Goal: Task Accomplishment & Management: Manage account settings

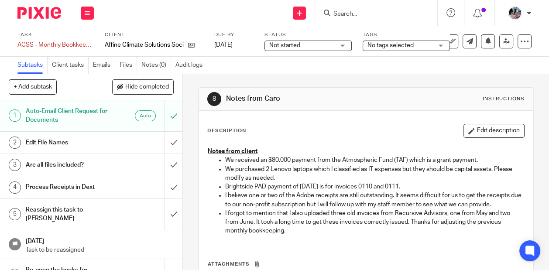
scroll to position [21, 0]
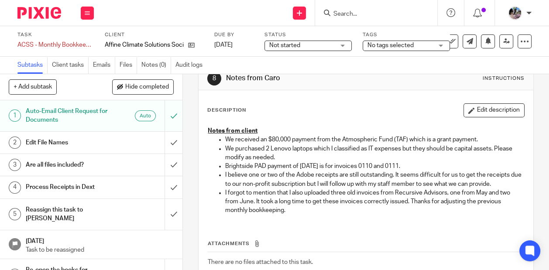
click at [342, 14] on input "Search" at bounding box center [372, 14] width 79 height 8
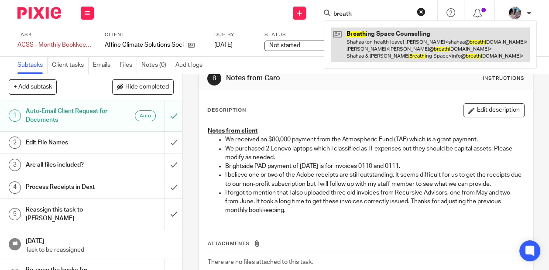
type input "breath"
click at [357, 45] on link at bounding box center [430, 44] width 199 height 34
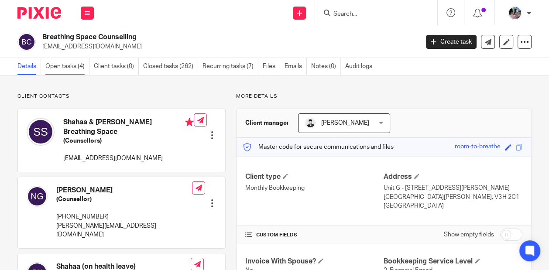
click at [55, 69] on link "Open tasks (4)" at bounding box center [67, 66] width 44 height 17
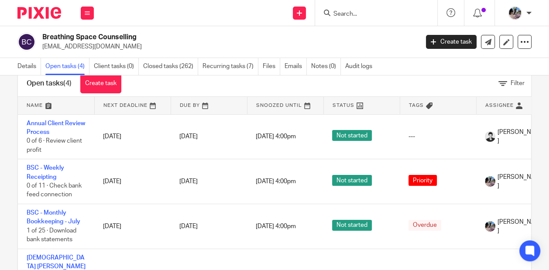
scroll to position [23, 0]
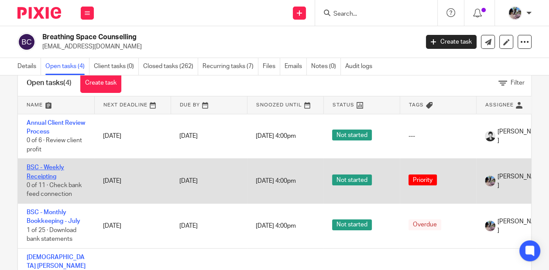
click at [38, 170] on link "BSC - Weekly Receipting" at bounding box center [46, 172] width 38 height 15
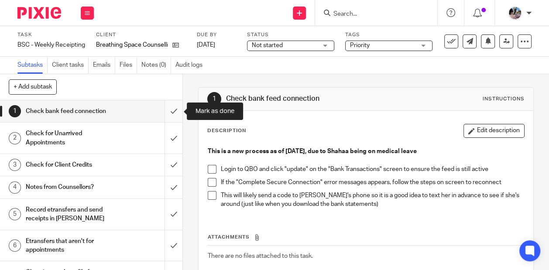
click at [171, 115] on input "submit" at bounding box center [91, 111] width 182 height 22
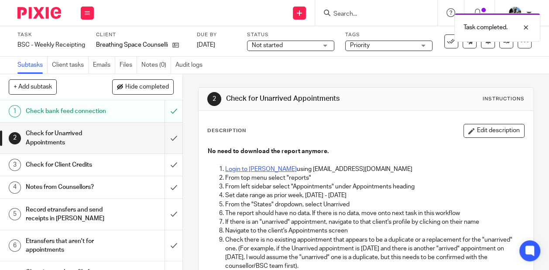
click at [234, 170] on link "Login to Jane" at bounding box center [261, 169] width 72 height 6
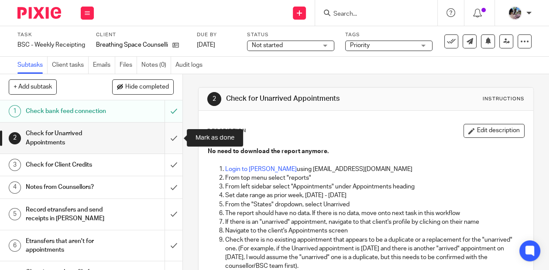
click at [172, 135] on input "submit" at bounding box center [91, 138] width 182 height 31
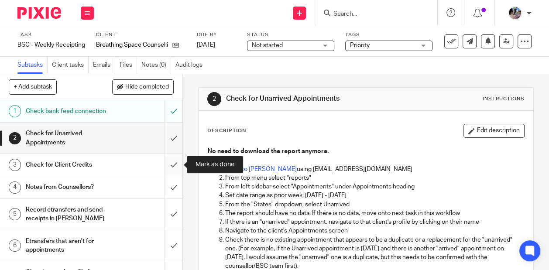
click at [175, 168] on input "submit" at bounding box center [91, 165] width 182 height 22
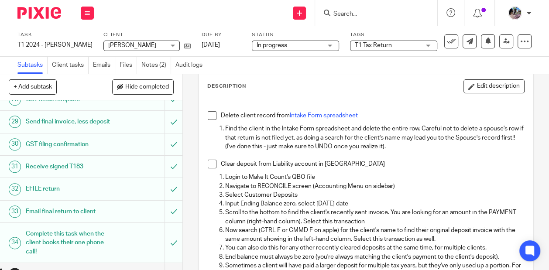
scroll to position [49, 0]
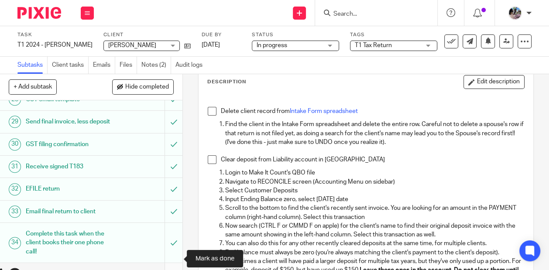
click at [171, 263] on input "submit" at bounding box center [91, 274] width 182 height 22
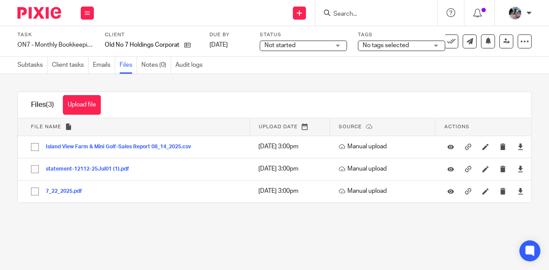
click at [337, 44] on div "Not started Not started" at bounding box center [303, 46] width 87 height 10
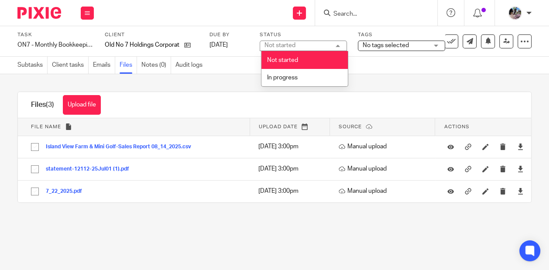
click at [383, 48] on span "No tags selected" at bounding box center [386, 45] width 46 height 6
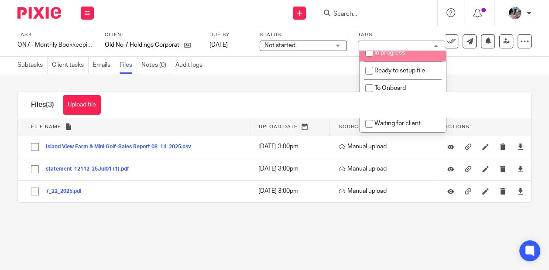
scroll to position [26, 0]
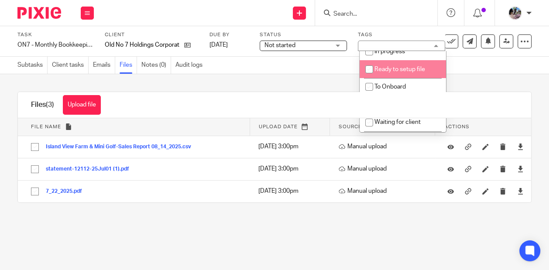
click at [379, 71] on span "Ready to setup file" at bounding box center [399, 69] width 51 height 6
checkbox input "true"
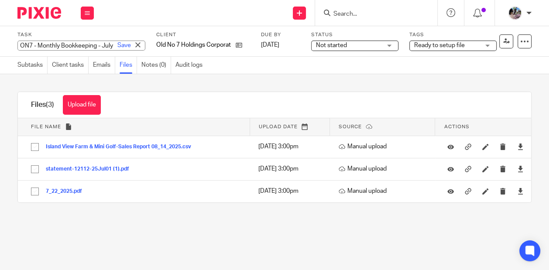
click at [80, 45] on div "ON7 - Monthly Bookkeeping - July Save ON7 - Monthly Bookkeeping - July" at bounding box center [81, 46] width 128 height 10
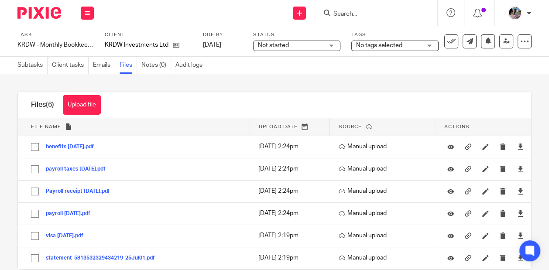
scroll to position [15, 0]
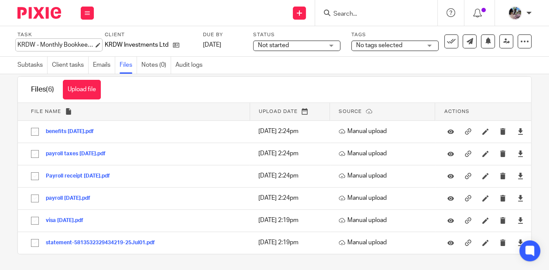
click at [65, 46] on div "KRDW - Monthly Bookkeeping - July Save KRDW - Monthly Bookkeeping - July" at bounding box center [55, 45] width 76 height 9
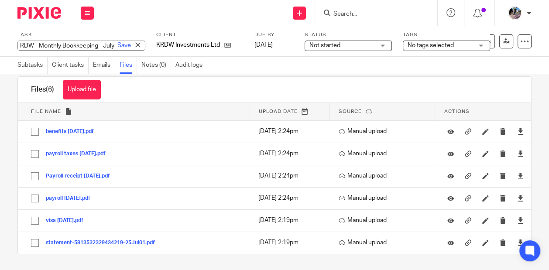
scroll to position [0, 0]
click at [416, 46] on span "No tags selected" at bounding box center [440, 45] width 65 height 9
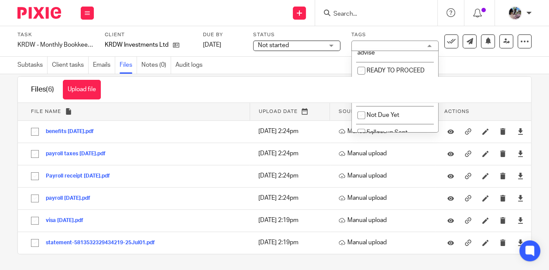
scroll to position [256, 0]
click at [361, 66] on input "checkbox" at bounding box center [361, 70] width 17 height 17
checkbox input "true"
click at [187, 14] on div "Send new email Create task Add client Get Support Contact via email Check our d…" at bounding box center [326, 13] width 446 height 26
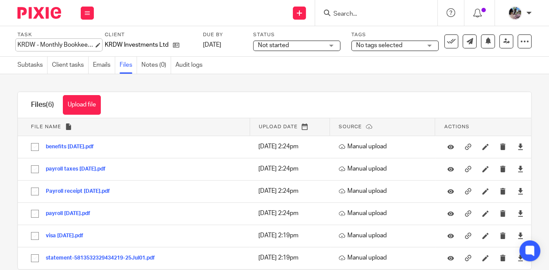
click at [67, 45] on div "KRDW - Monthly Bookkeeping - July Save KRDW - Monthly Bookkeeping - July" at bounding box center [55, 45] width 76 height 9
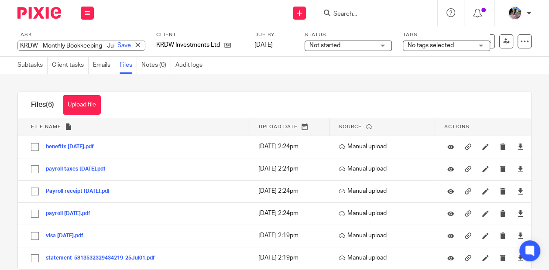
scroll to position [0, 33]
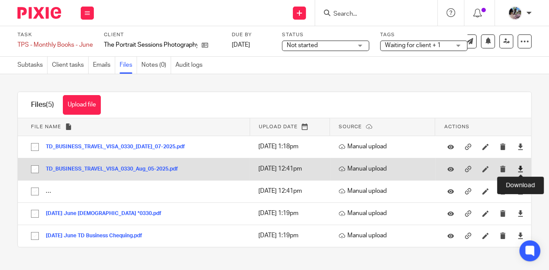
click at [520, 168] on icon at bounding box center [520, 169] width 7 height 7
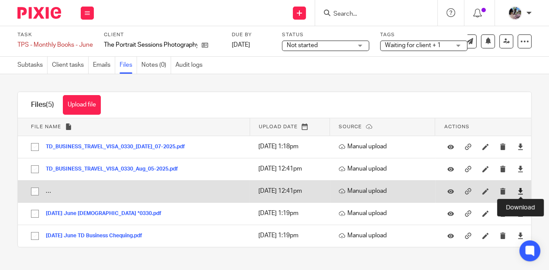
click at [517, 191] on icon at bounding box center [520, 191] width 7 height 7
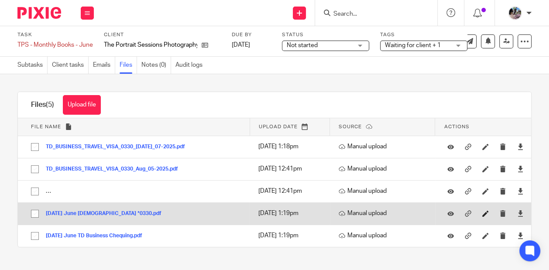
click at [485, 209] on link at bounding box center [487, 213] width 11 height 9
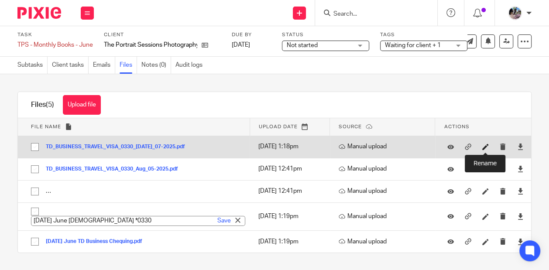
click at [486, 146] on icon at bounding box center [485, 147] width 7 height 7
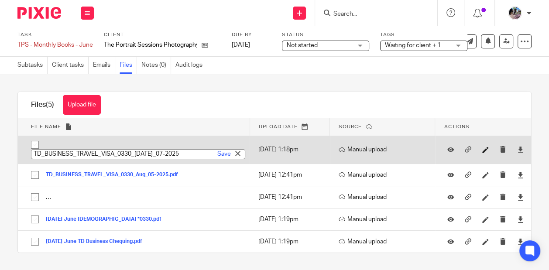
paste input "2025-06-06 June TD Visa *0330"
click at [56, 153] on input "2025-06-06 June TD Visa *0330" at bounding box center [138, 154] width 214 height 10
type input "2025-07-07 June TD Visa *0330"
click at [220, 153] on link "Save" at bounding box center [224, 154] width 14 height 9
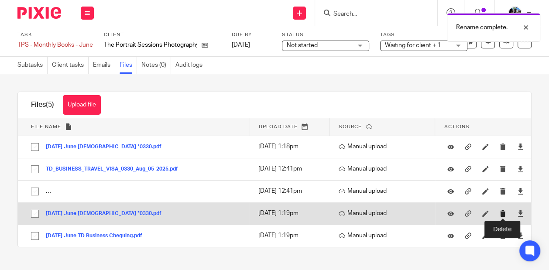
click at [502, 214] on icon "submit" at bounding box center [503, 213] width 7 height 7
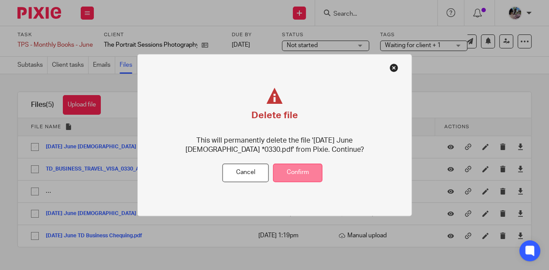
click at [302, 177] on button "Confirm" at bounding box center [297, 173] width 49 height 19
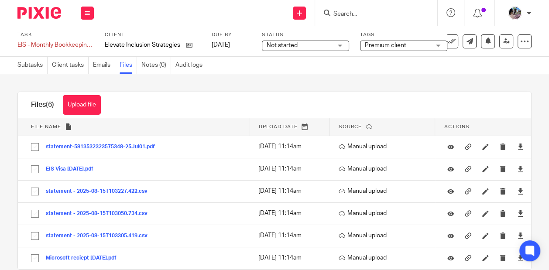
scroll to position [15, 0]
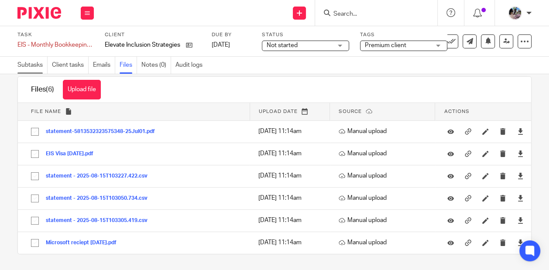
click at [29, 67] on link "Subtasks" at bounding box center [32, 65] width 30 height 17
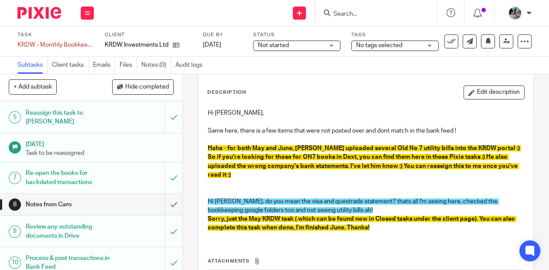
scroll to position [282, 0]
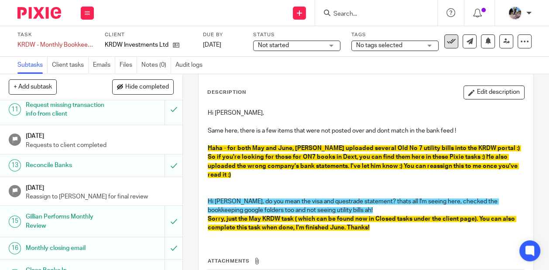
click at [451, 41] on icon at bounding box center [451, 41] width 9 height 9
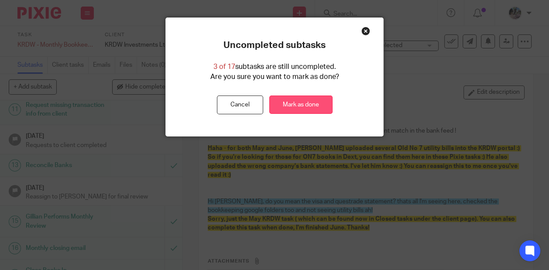
click at [309, 106] on link "Mark as done" at bounding box center [300, 105] width 63 height 19
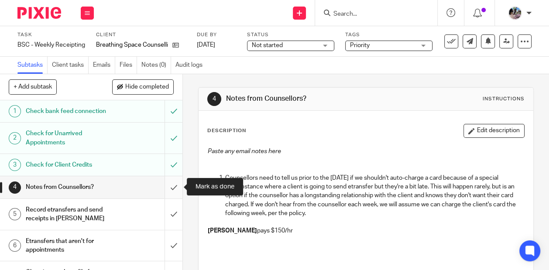
click at [174, 185] on input "submit" at bounding box center [91, 187] width 182 height 22
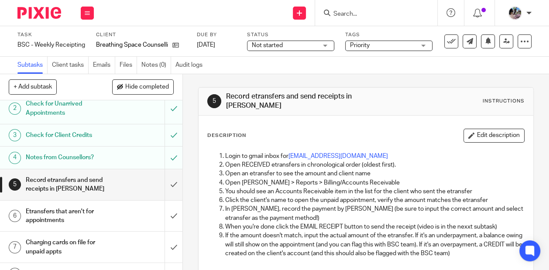
scroll to position [33, 0]
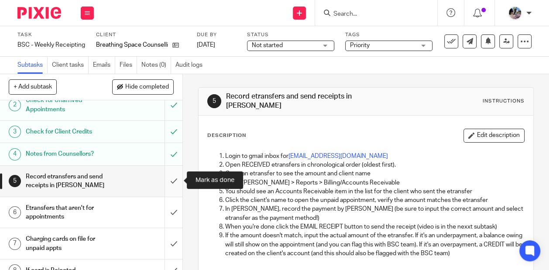
click at [172, 180] on input "submit" at bounding box center [91, 181] width 182 height 31
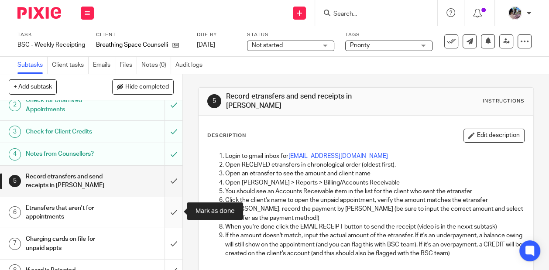
click at [175, 209] on input "submit" at bounding box center [91, 212] width 182 height 31
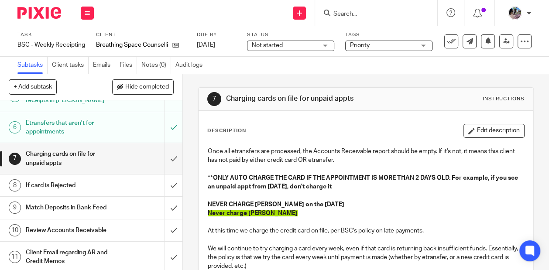
scroll to position [119, 0]
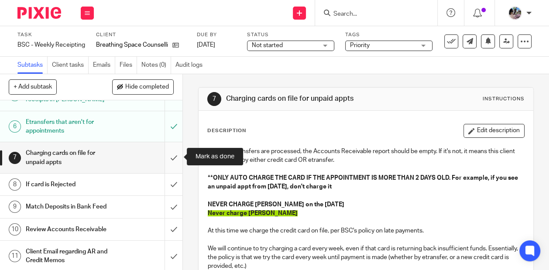
click at [171, 155] on input "submit" at bounding box center [91, 157] width 182 height 31
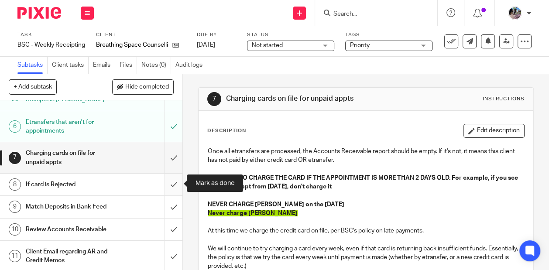
click at [172, 184] on input "submit" at bounding box center [91, 185] width 182 height 22
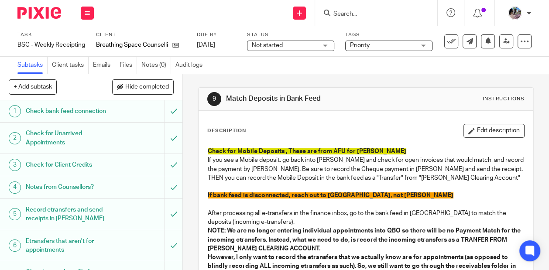
scroll to position [119, 0]
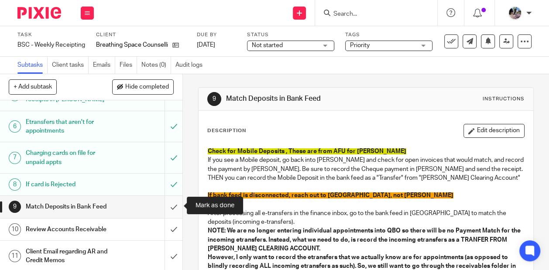
click at [172, 206] on input "submit" at bounding box center [91, 207] width 182 height 22
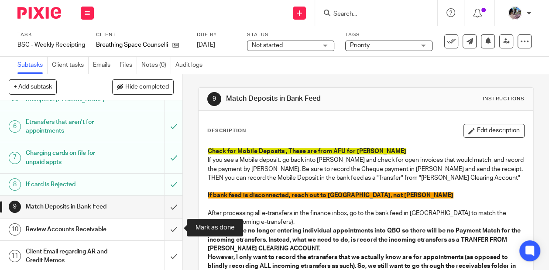
click at [172, 234] on input "submit" at bounding box center [91, 230] width 182 height 22
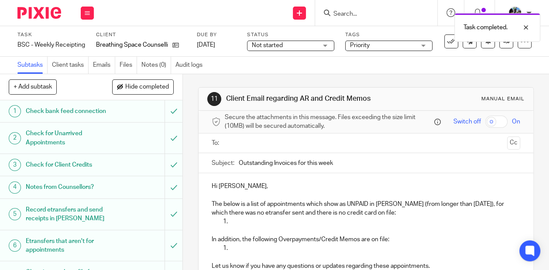
click at [246, 141] on input "text" at bounding box center [365, 143] width 275 height 10
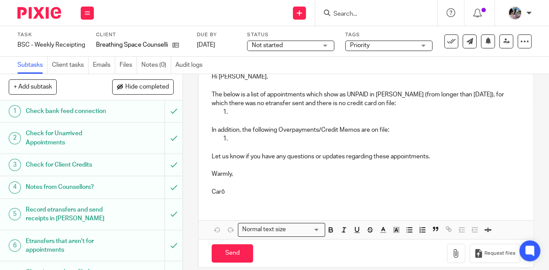
scroll to position [119, 0]
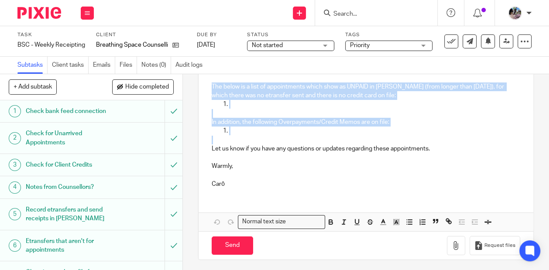
drag, startPoint x: 237, startPoint y: 134, endPoint x: 197, endPoint y: 84, distance: 64.2
click at [197, 84] on div "11 Client Email regarding AR and Credit Memos Manual email Secure the attachmen…" at bounding box center [366, 172] width 366 height 196
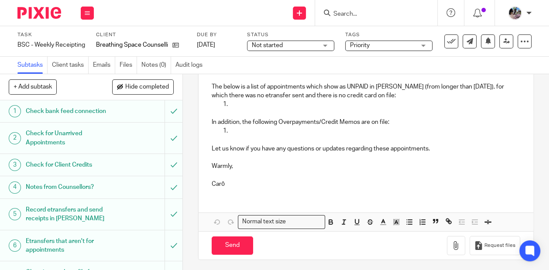
scroll to position [66, 0]
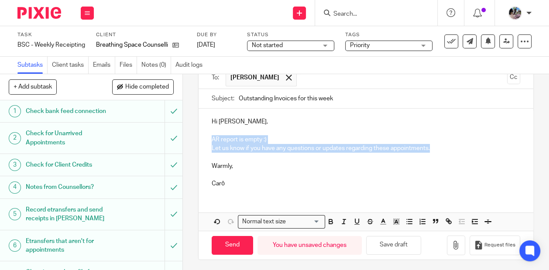
drag, startPoint x: 433, startPoint y: 148, endPoint x: 422, endPoint y: 141, distance: 13.6
click at [422, 141] on div "Hi Nasreen, AR report is empty :) Let us know if you have any questions or upda…" at bounding box center [366, 152] width 335 height 86
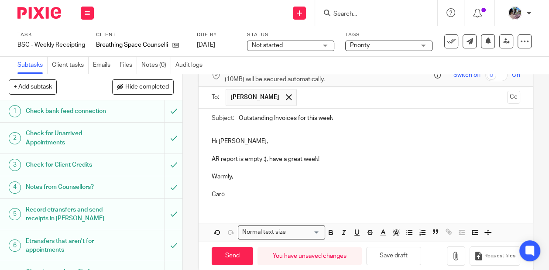
scroll to position [57, 0]
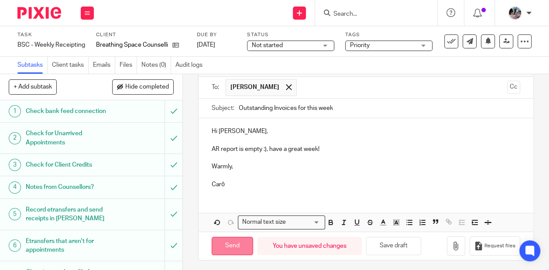
click at [222, 244] on input "Send" at bounding box center [232, 246] width 41 height 19
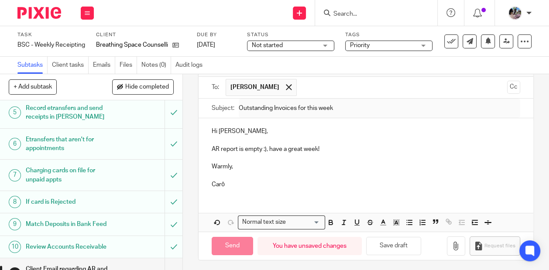
scroll to position [119, 0]
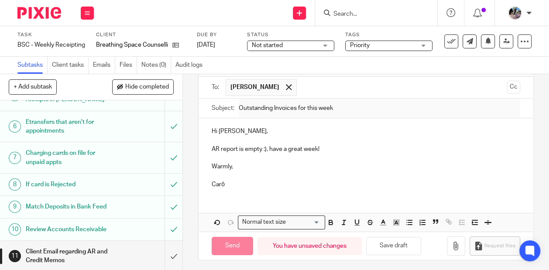
type input "Sent"
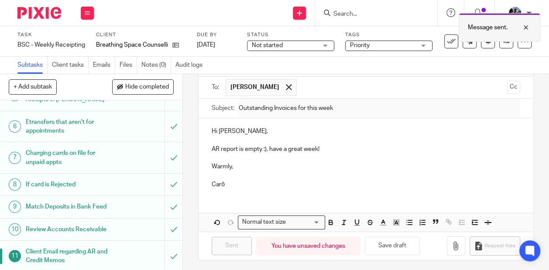
click at [525, 25] on div at bounding box center [520, 27] width 24 height 10
click at [452, 42] on icon at bounding box center [451, 41] width 9 height 9
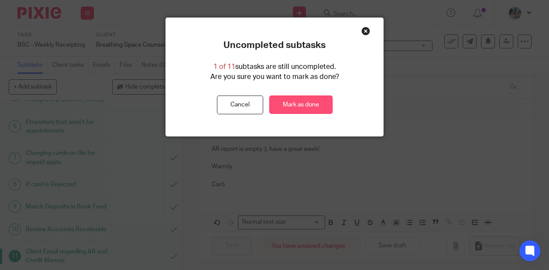
click at [297, 101] on link "Mark as done" at bounding box center [300, 105] width 63 height 19
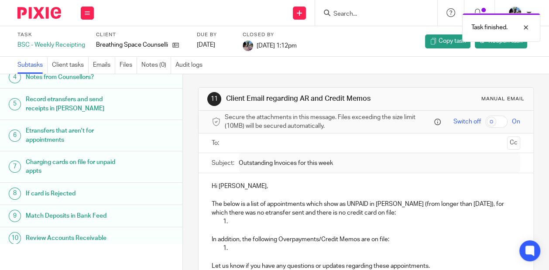
scroll to position [110, 0]
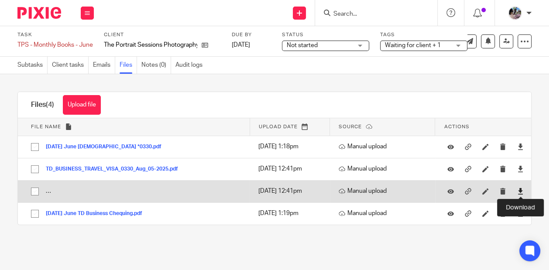
click at [520, 191] on icon at bounding box center [520, 191] width 7 height 7
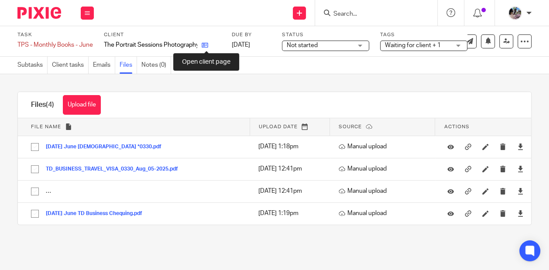
click at [206, 44] on icon at bounding box center [205, 45] width 7 height 7
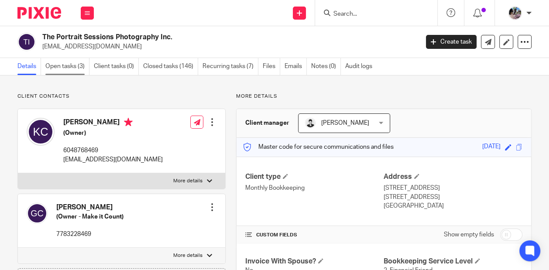
click at [58, 69] on link "Open tasks (3)" at bounding box center [67, 66] width 44 height 17
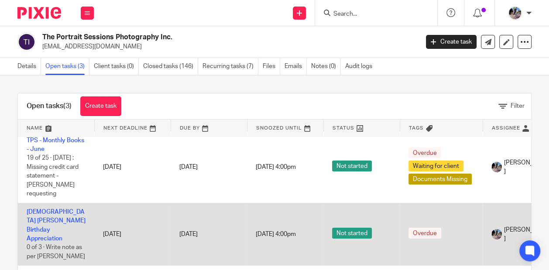
scroll to position [42, 0]
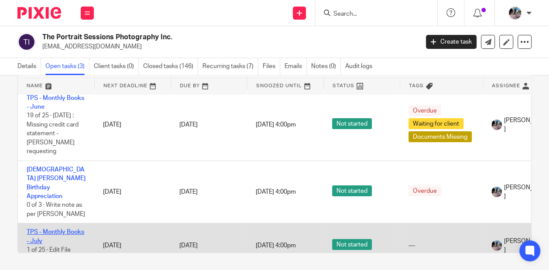
click at [59, 229] on link "TPS - Monthly Books - July" at bounding box center [56, 236] width 58 height 15
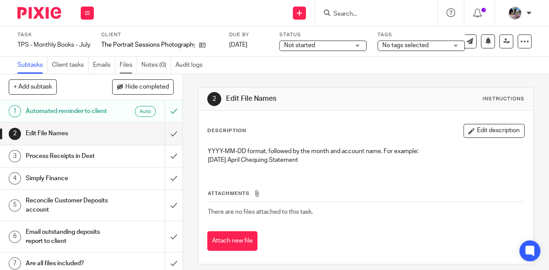
click at [127, 64] on link "Files" at bounding box center [128, 65] width 17 height 17
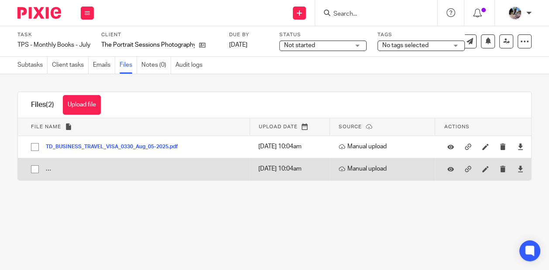
click at [49, 172] on td "TD_EVERY_DAY_C_BUSINESS_PLAN_9453-5009090_Jun_30-[DATE]_31_2025.pdf TD_EVERY_DA…" at bounding box center [134, 169] width 232 height 22
click at [65, 171] on button "TD_EVERY_DAY_C_BUSINESS_PLAN_9453-5009090_Jun_30-[DATE]_31_2025.pdf" at bounding box center [150, 169] width 209 height 6
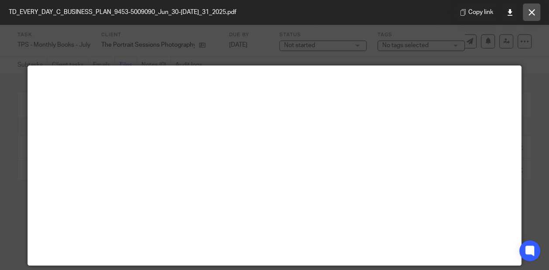
click at [527, 11] on button at bounding box center [531, 11] width 17 height 17
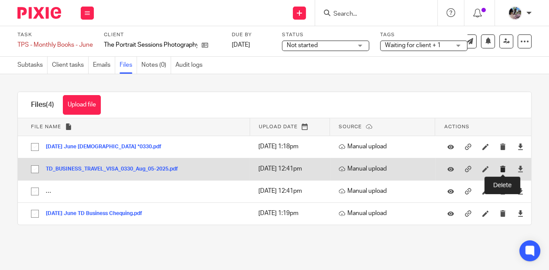
click at [501, 169] on icon "submit" at bounding box center [503, 169] width 7 height 7
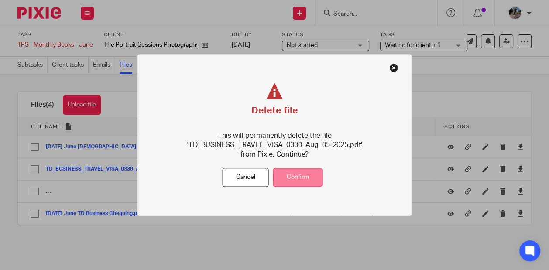
click at [299, 175] on button "Confirm" at bounding box center [297, 177] width 49 height 19
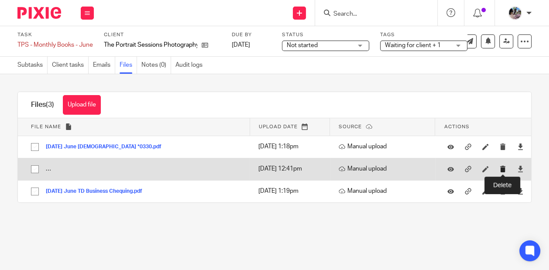
click at [505, 168] on icon "submit" at bounding box center [503, 169] width 7 height 7
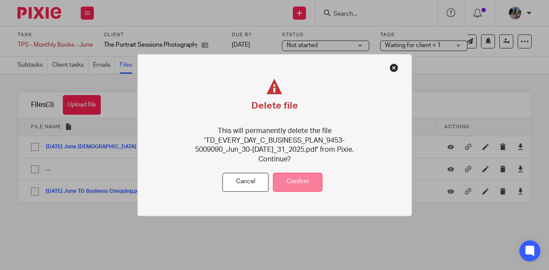
click at [290, 179] on button "Confirm" at bounding box center [297, 182] width 49 height 19
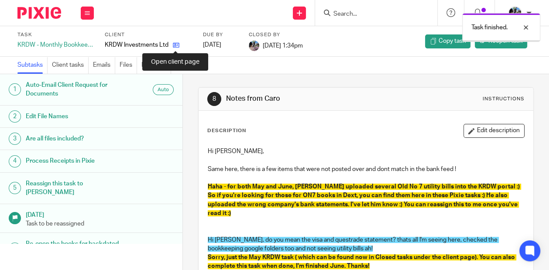
click at [175, 43] on icon at bounding box center [176, 45] width 7 height 7
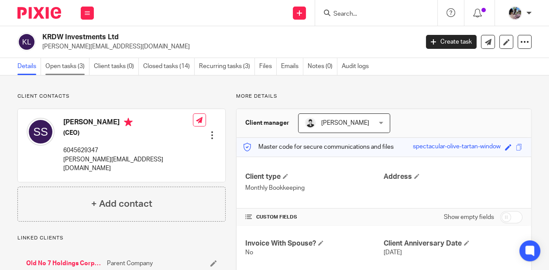
click at [70, 66] on link "Open tasks (3)" at bounding box center [67, 66] width 44 height 17
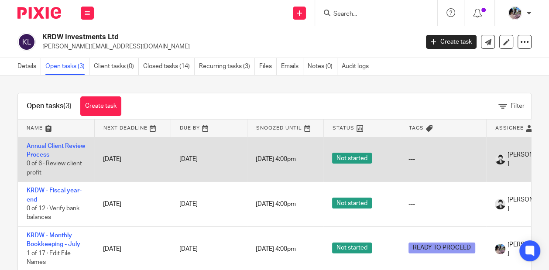
scroll to position [21, 0]
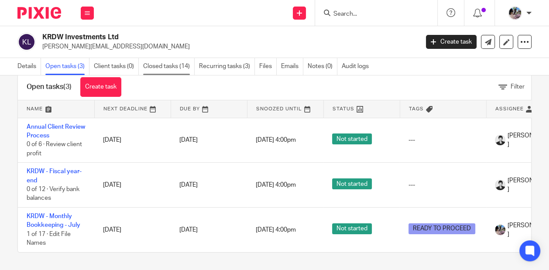
click at [175, 66] on link "Closed tasks (14)" at bounding box center [169, 66] width 52 height 17
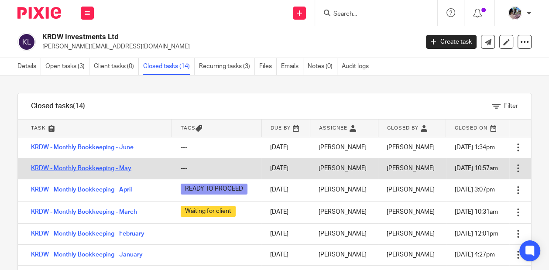
click at [92, 169] on link "KRDW - Monthly Bookkeeping - May" at bounding box center [81, 168] width 100 height 6
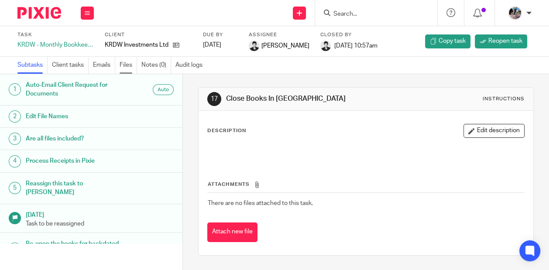
click at [121, 72] on link "Files" at bounding box center [128, 65] width 17 height 17
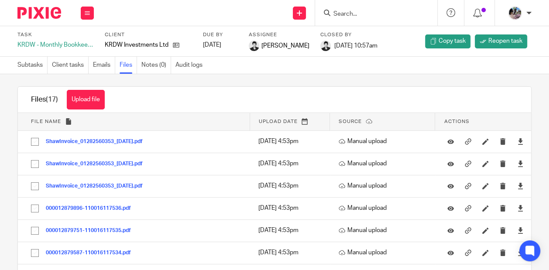
scroll to position [7, 0]
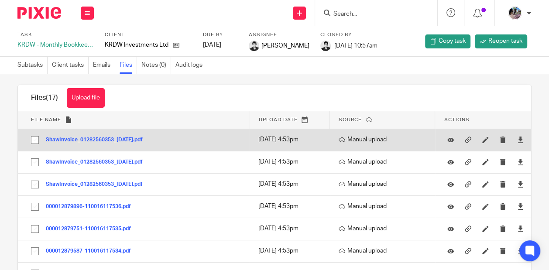
click at [127, 137] on button "ShawInvoice_01282560353_25Apr2025.pdf" at bounding box center [97, 140] width 103 height 6
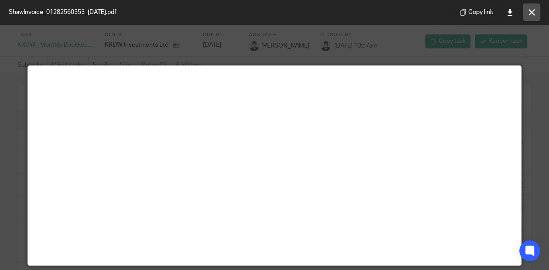
click at [531, 10] on icon at bounding box center [532, 12] width 7 height 7
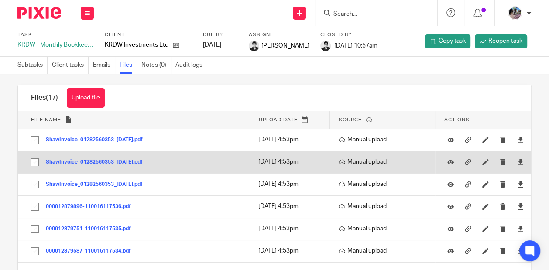
click at [136, 162] on button "ShawInvoice_01282560353_25Jun2025.pdf" at bounding box center [97, 162] width 103 height 6
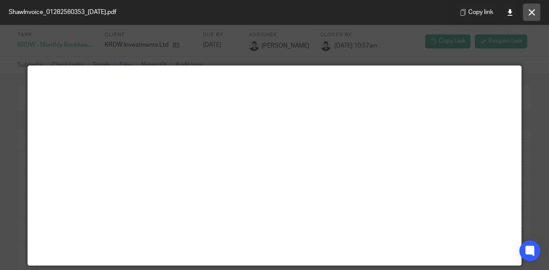
click at [531, 10] on icon at bounding box center [532, 12] width 7 height 7
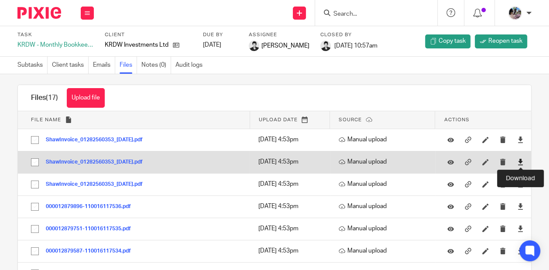
click at [522, 160] on icon at bounding box center [520, 162] width 7 height 7
click at [506, 162] on icon "submit" at bounding box center [503, 162] width 7 height 7
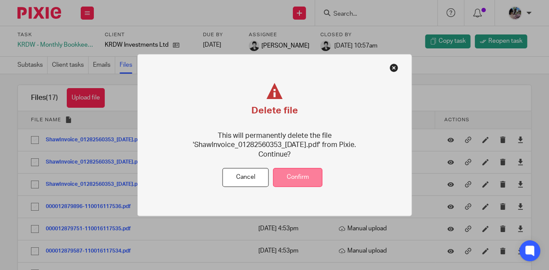
click at [290, 176] on button "Confirm" at bounding box center [297, 177] width 49 height 19
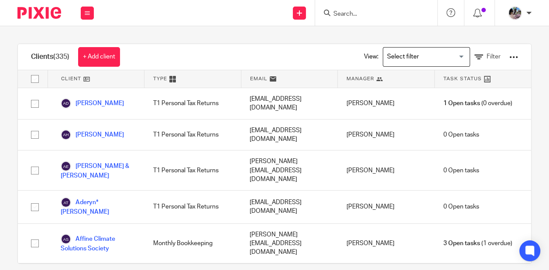
scroll to position [5415, 0]
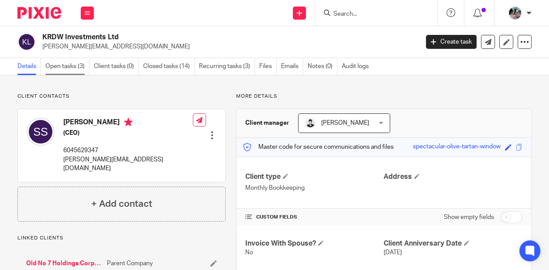
click at [53, 69] on link "Open tasks (3)" at bounding box center [67, 66] width 44 height 17
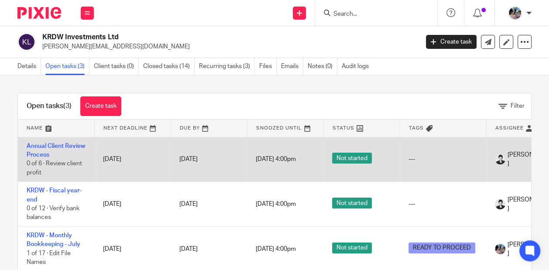
scroll to position [21, 0]
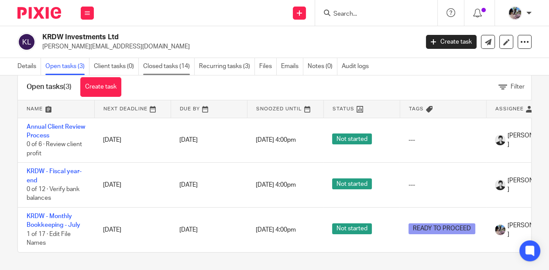
click at [159, 67] on link "Closed tasks (14)" at bounding box center [169, 66] width 52 height 17
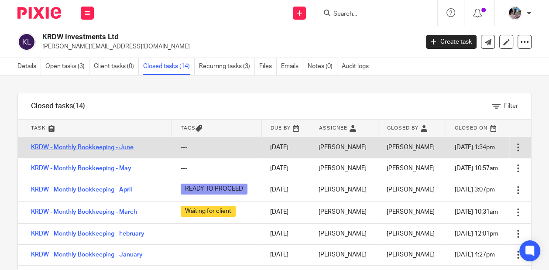
click at [93, 147] on link "KRDW - Monthly Bookkeeping - June" at bounding box center [82, 147] width 103 height 6
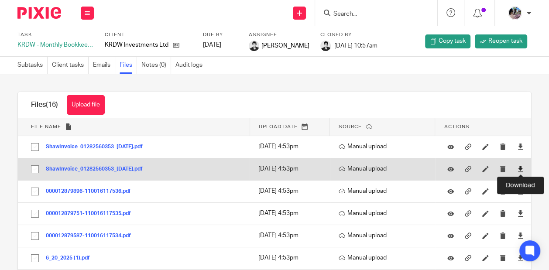
click at [520, 168] on icon at bounding box center [520, 169] width 7 height 7
click at [503, 168] on icon "submit" at bounding box center [503, 169] width 7 height 7
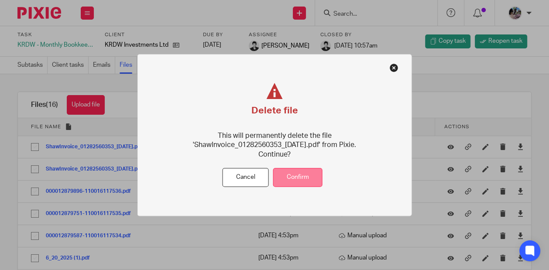
click at [301, 180] on button "Confirm" at bounding box center [297, 177] width 49 height 19
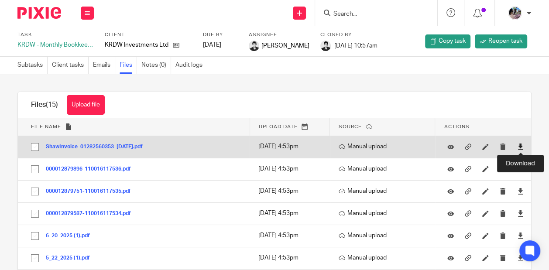
click at [521, 148] on icon at bounding box center [520, 147] width 7 height 7
click at [504, 146] on icon "submit" at bounding box center [503, 147] width 7 height 7
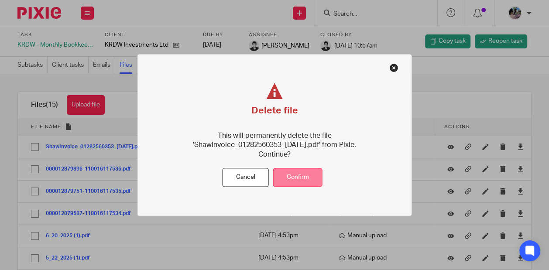
click at [309, 176] on button "Confirm" at bounding box center [297, 177] width 49 height 19
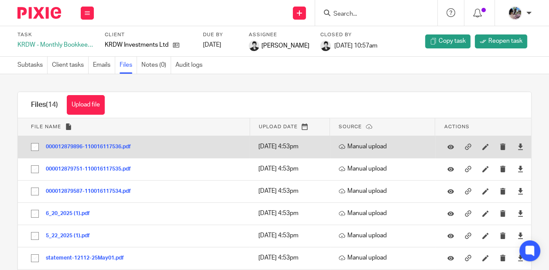
click at [97, 146] on button "000012879896-110016117536.pdf" at bounding box center [92, 147] width 92 height 6
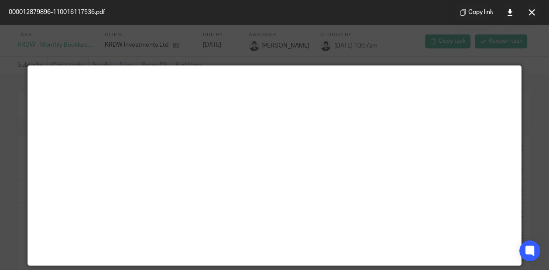
click at [530, 12] on icon at bounding box center [532, 12] width 7 height 7
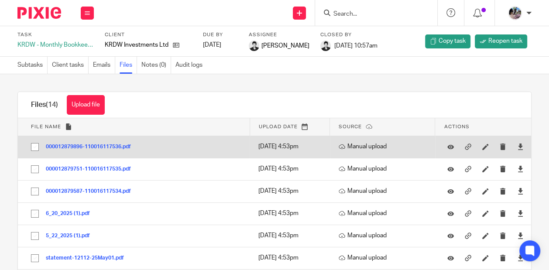
click at [106, 145] on button "000012879896-110016117536.pdf" at bounding box center [92, 147] width 92 height 6
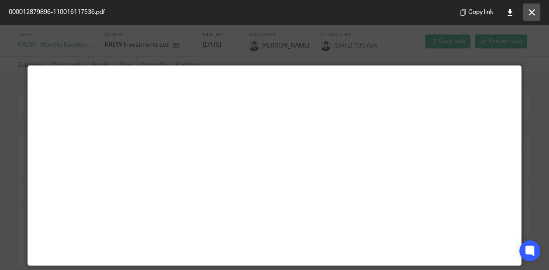
click at [533, 7] on button at bounding box center [531, 11] width 17 height 17
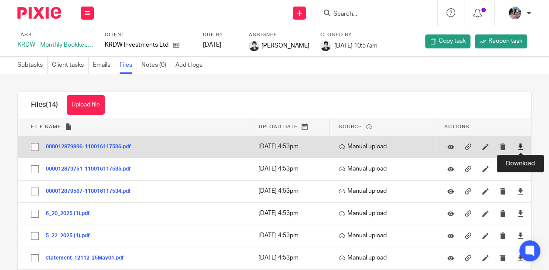
click at [522, 147] on icon at bounding box center [520, 147] width 7 height 7
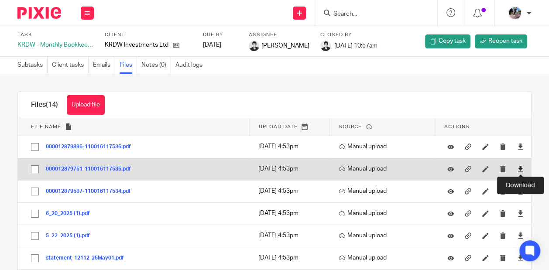
click at [520, 169] on icon at bounding box center [520, 169] width 7 height 7
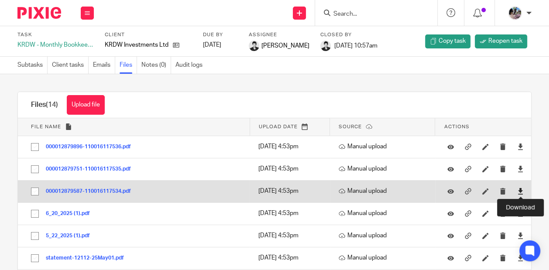
click at [521, 190] on icon at bounding box center [520, 191] width 7 height 7
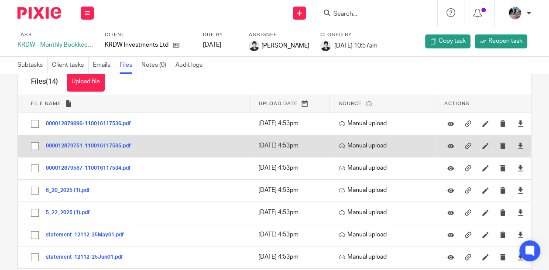
scroll to position [24, 0]
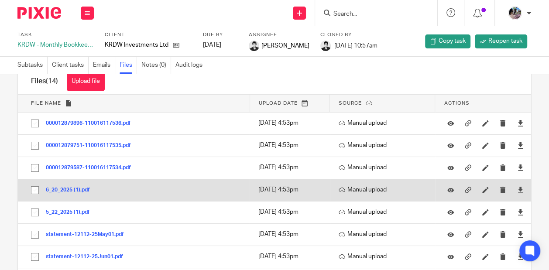
click at [72, 187] on button "6_20_2025 (1).pdf" at bounding box center [71, 190] width 51 height 6
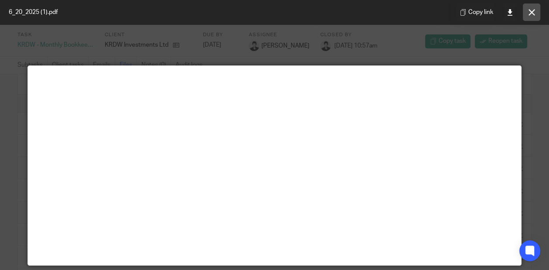
click at [532, 12] on icon at bounding box center [532, 12] width 7 height 7
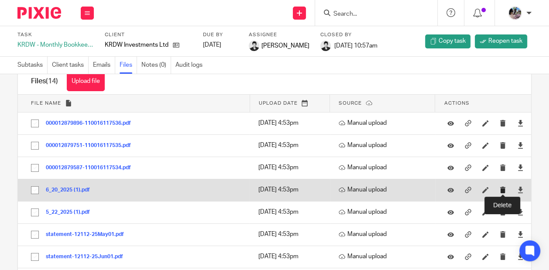
click at [503, 189] on icon "submit" at bounding box center [503, 190] width 7 height 7
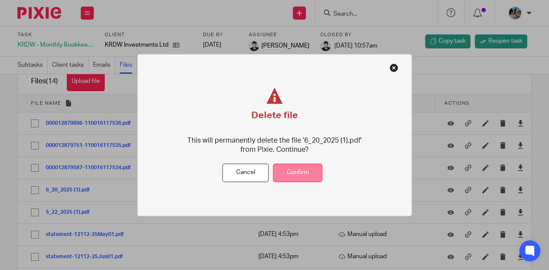
click at [295, 169] on button "Confirm" at bounding box center [297, 173] width 49 height 19
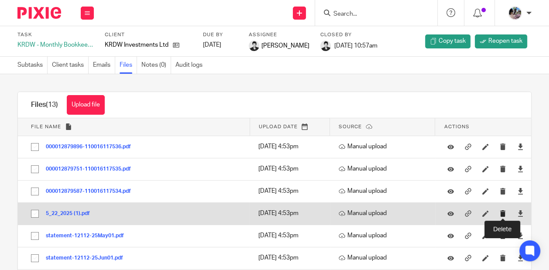
click at [502, 213] on icon "submit" at bounding box center [503, 213] width 7 height 7
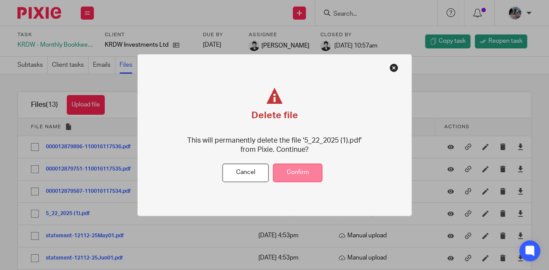
click at [292, 173] on button "Confirm" at bounding box center [297, 173] width 49 height 19
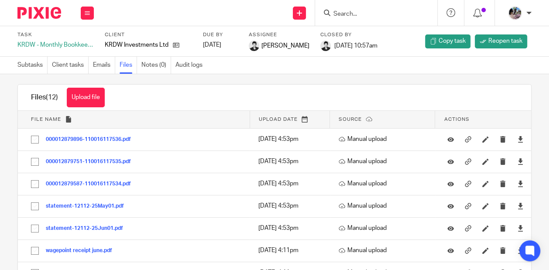
scroll to position [10, 0]
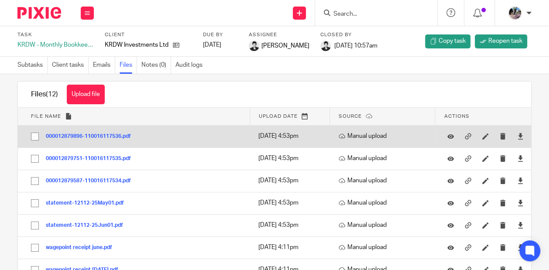
click at [107, 137] on button "000012879896-110016117536.pdf" at bounding box center [92, 137] width 92 height 6
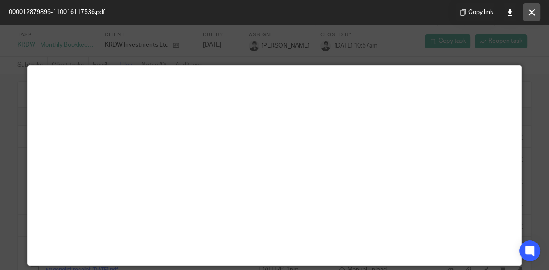
click at [533, 9] on icon at bounding box center [532, 12] width 7 height 7
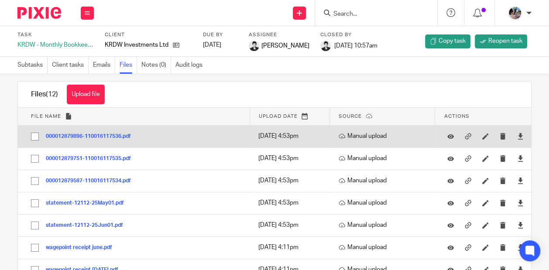
click at [36, 134] on input "checkbox" at bounding box center [35, 136] width 17 height 17
checkbox input "true"
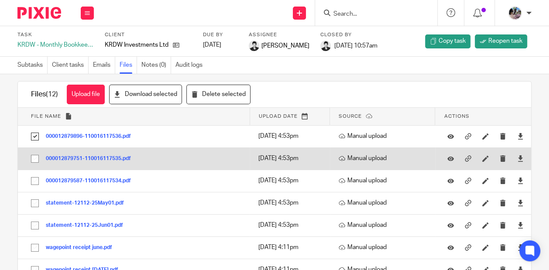
click at [32, 161] on input "checkbox" at bounding box center [35, 159] width 17 height 17
checkbox input "true"
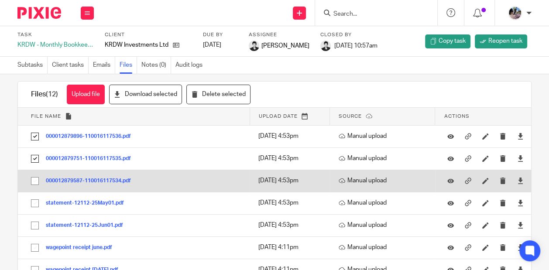
click at [36, 180] on input "checkbox" at bounding box center [35, 181] width 17 height 17
checkbox input "true"
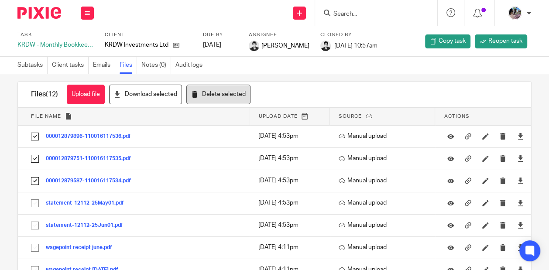
click at [209, 96] on button "Delete selected" at bounding box center [218, 95] width 64 height 20
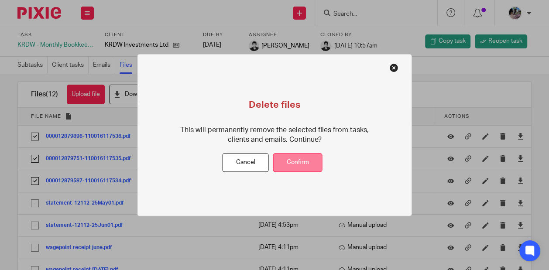
click at [314, 158] on button "Confirm" at bounding box center [297, 163] width 49 height 19
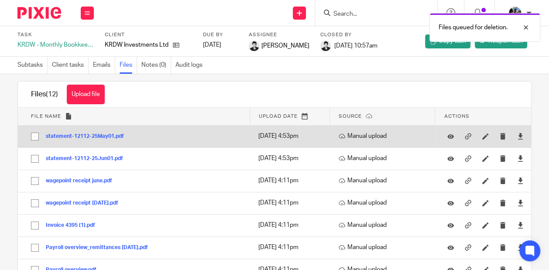
click at [99, 137] on button "statement-12112-25May01.pdf" at bounding box center [88, 137] width 85 height 6
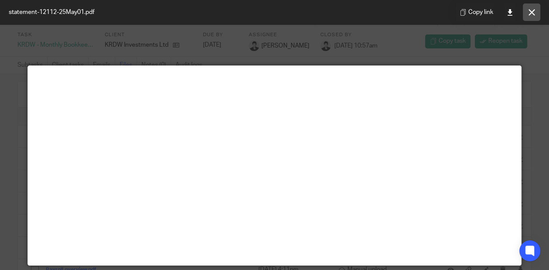
click at [528, 10] on button at bounding box center [531, 11] width 17 height 17
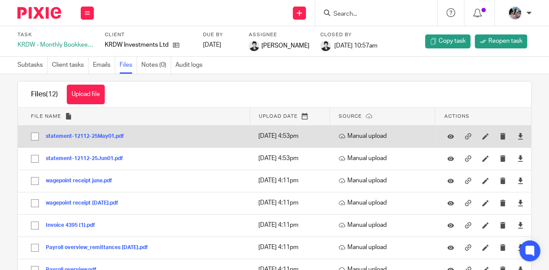
click at [31, 137] on input "checkbox" at bounding box center [35, 136] width 17 height 17
checkbox input "true"
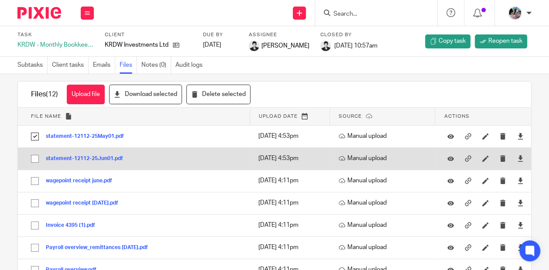
click at [38, 161] on input "checkbox" at bounding box center [35, 159] width 17 height 17
checkbox input "true"
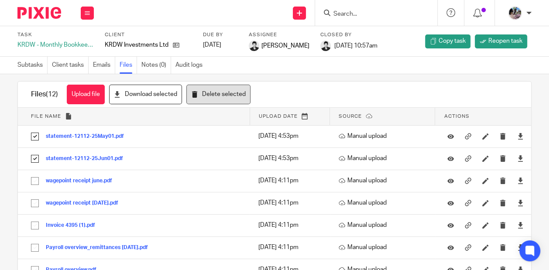
click at [246, 91] on button "Delete selected" at bounding box center [218, 95] width 64 height 20
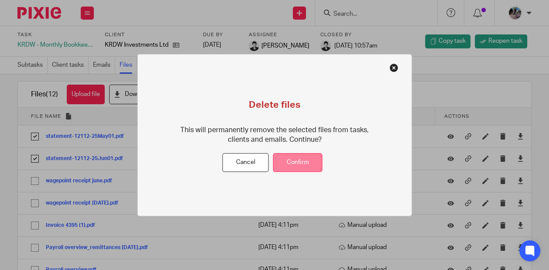
click at [295, 166] on button "Confirm" at bounding box center [297, 163] width 49 height 19
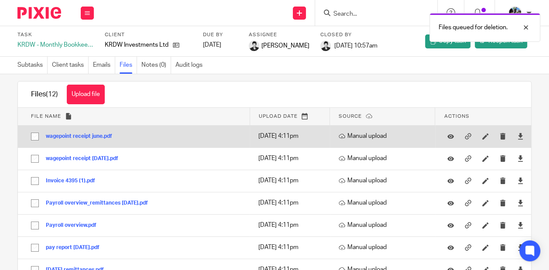
click at [93, 134] on button "wagepoint receipt june.pdf" at bounding box center [82, 137] width 73 height 6
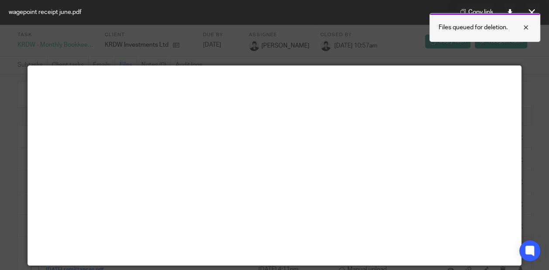
click at [527, 26] on div at bounding box center [520, 27] width 24 height 10
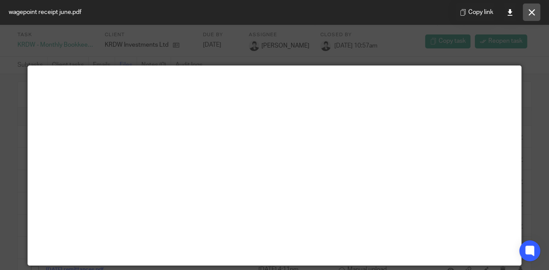
click at [529, 11] on icon at bounding box center [532, 12] width 7 height 7
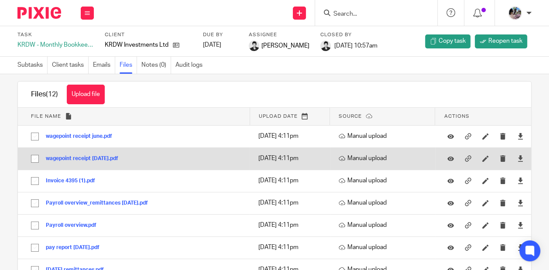
scroll to position [28, 0]
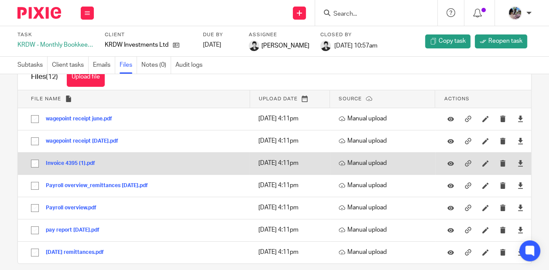
click at [63, 165] on button "Invoice 4395 (1).pdf" at bounding box center [74, 164] width 56 height 6
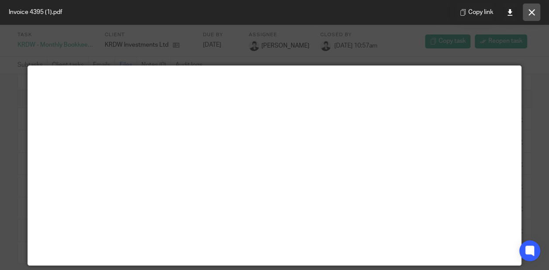
click at [531, 13] on icon at bounding box center [532, 12] width 7 height 7
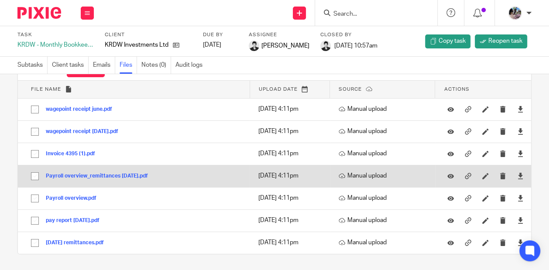
scroll to position [0, 0]
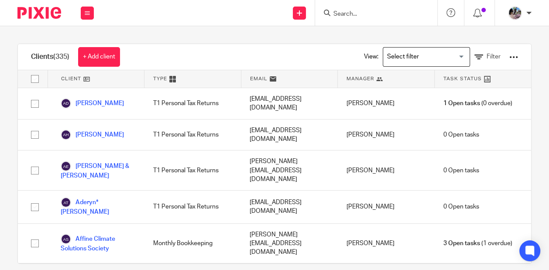
click at [356, 14] on input "Search" at bounding box center [372, 14] width 79 height 8
type input "a"
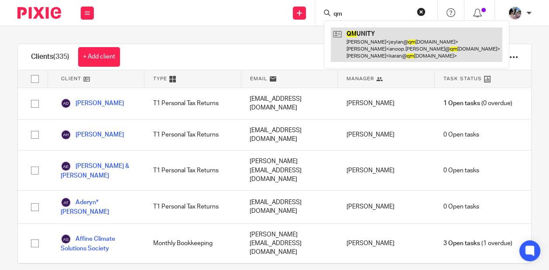
type input "qm"
click at [391, 49] on link at bounding box center [417, 44] width 172 height 34
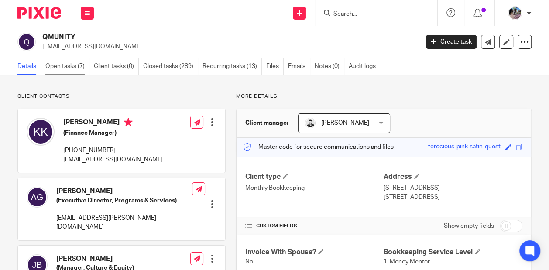
click at [73, 64] on link "Open tasks (7)" at bounding box center [67, 66] width 44 height 17
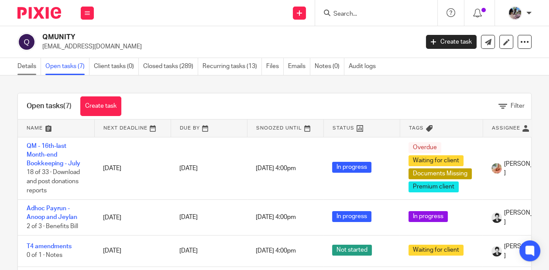
click at [24, 68] on link "Details" at bounding box center [29, 66] width 24 height 17
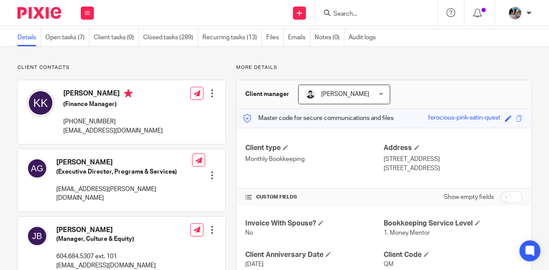
scroll to position [44, 0]
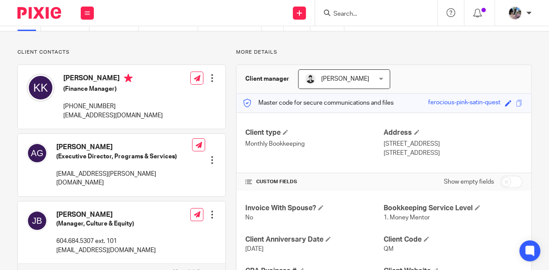
click at [214, 156] on div at bounding box center [212, 160] width 9 height 9
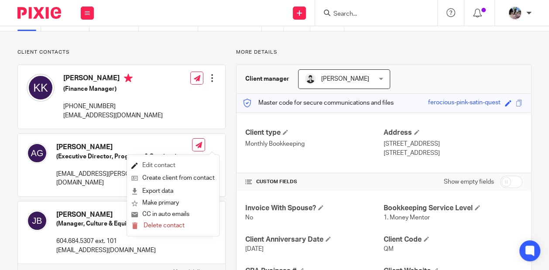
click at [168, 164] on link "Edit contact" at bounding box center [172, 165] width 83 height 13
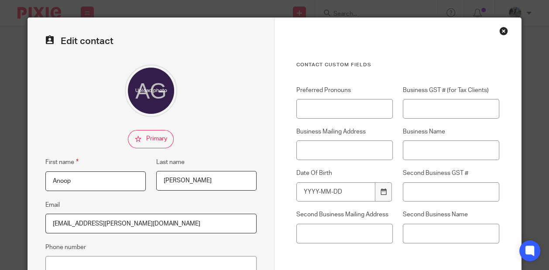
click at [100, 179] on input "Anoop" at bounding box center [95, 182] width 100 height 20
type input "[PERSON_NAME]"
type input "Robach"
click at [97, 225] on input "anoop.gill@qmunity.ca" at bounding box center [150, 224] width 211 height 20
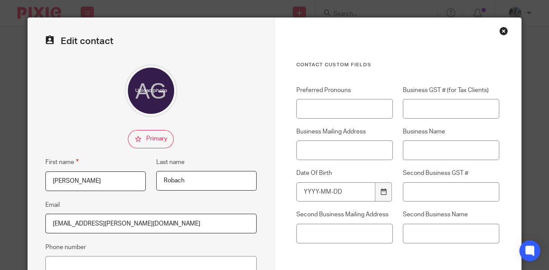
click at [97, 225] on input "anoop.gill@qmunity.ca" at bounding box center [150, 224] width 211 height 20
paste input "michael.robach"
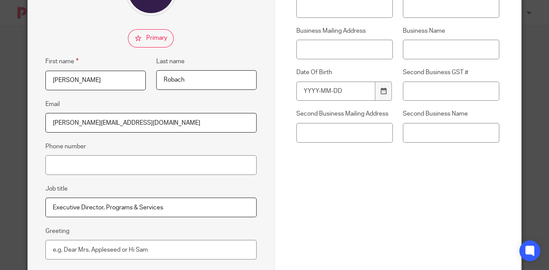
scroll to position [101, 0]
type input "michael.robach@qmunity.ca"
drag, startPoint x: 168, startPoint y: 207, endPoint x: 40, endPoint y: 206, distance: 127.9
click at [40, 206] on div "Edit contact First name Michael Last name Robach Email michael.robach@qmunity.c…" at bounding box center [151, 129] width 247 height 424
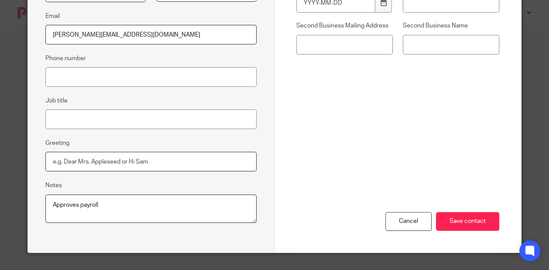
click at [137, 164] on input "Greeting" at bounding box center [150, 162] width 211 height 20
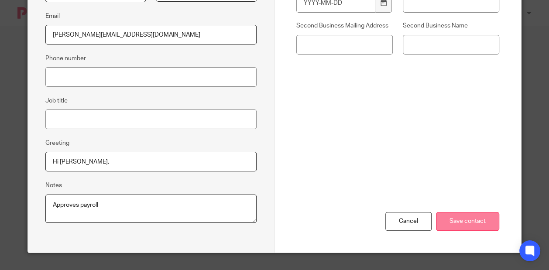
type input "Hi Michael,"
click at [457, 223] on input "Save contact" at bounding box center [467, 221] width 63 height 19
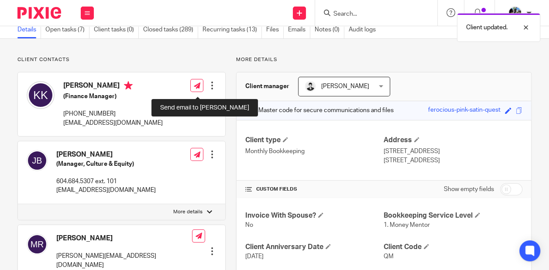
scroll to position [35, 0]
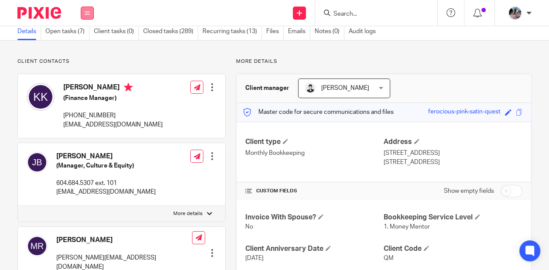
click at [86, 12] on icon at bounding box center [87, 12] width 5 height 5
click at [83, 40] on link "Work" at bounding box center [83, 41] width 14 height 6
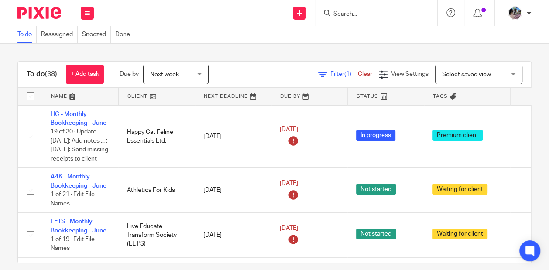
click at [333, 74] on span "Filter (1)" at bounding box center [343, 74] width 27 height 6
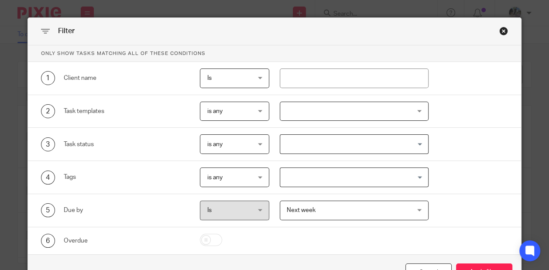
click at [501, 32] on div "Close this dialog window" at bounding box center [503, 31] width 9 height 9
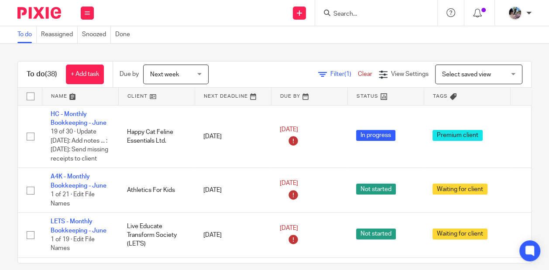
click at [343, 72] on span "Filter (1)" at bounding box center [343, 74] width 27 height 6
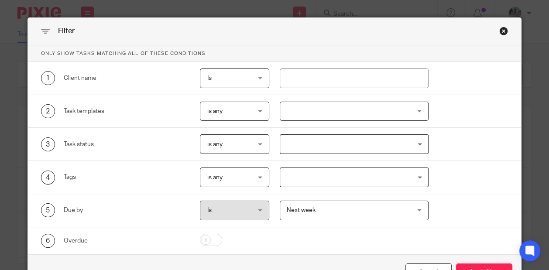
click at [247, 69] on span "Is" at bounding box center [231, 78] width 49 height 18
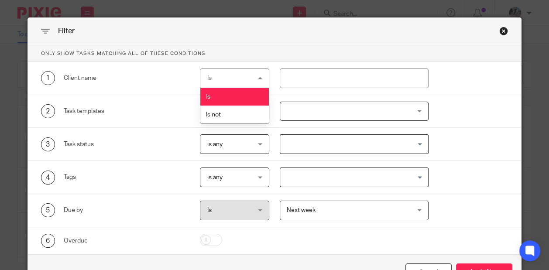
click at [247, 73] on div "Is Is" at bounding box center [234, 79] width 69 height 20
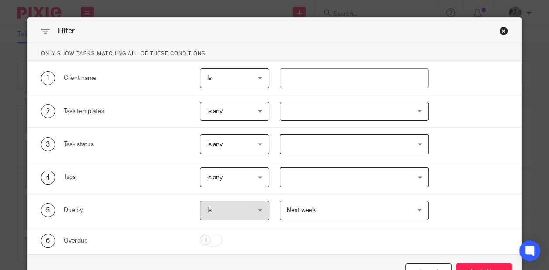
click at [249, 145] on span "is any" at bounding box center [231, 144] width 49 height 18
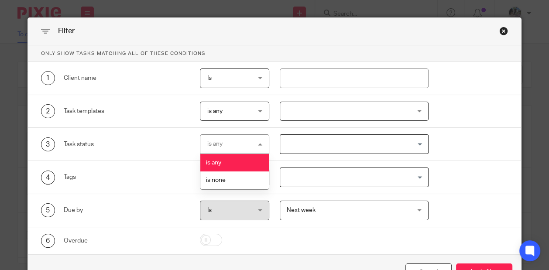
click at [242, 111] on span "is any" at bounding box center [231, 111] width 49 height 18
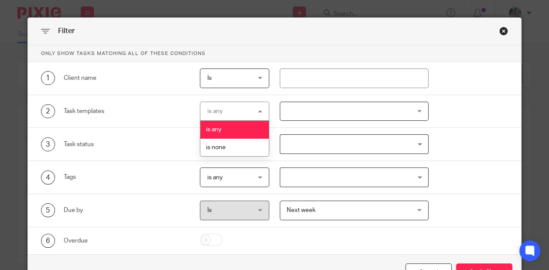
click at [242, 112] on div "is any is any" at bounding box center [234, 112] width 69 height 20
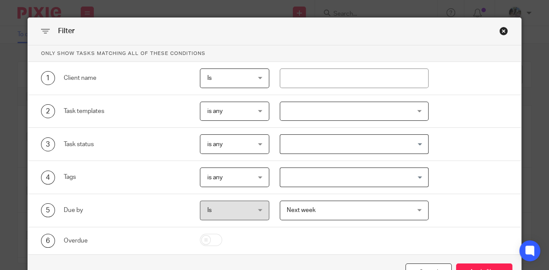
click at [242, 177] on span "is any" at bounding box center [231, 177] width 49 height 18
click at [153, 163] on div "4 Tags is any is any is any is all is none is_any Loading..." at bounding box center [274, 177] width 493 height 33
click at [241, 115] on span "is any" at bounding box center [231, 111] width 49 height 18
click at [312, 113] on div at bounding box center [354, 112] width 149 height 20
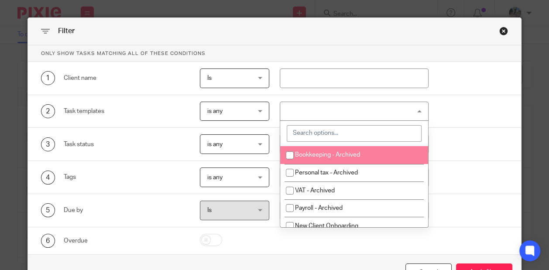
click at [309, 135] on input "search" at bounding box center [354, 133] width 135 height 17
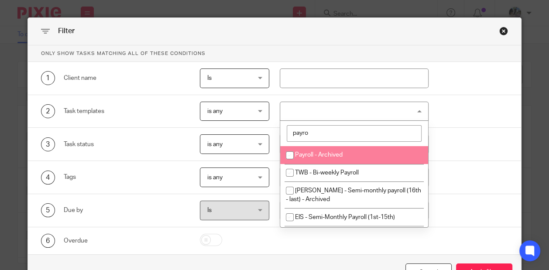
type input "payro"
click at [293, 156] on input "checkbox" at bounding box center [290, 155] width 17 height 17
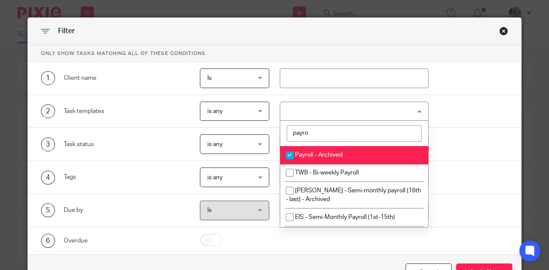
click at [290, 154] on input "checkbox" at bounding box center [290, 155] width 17 height 17
checkbox input "false"
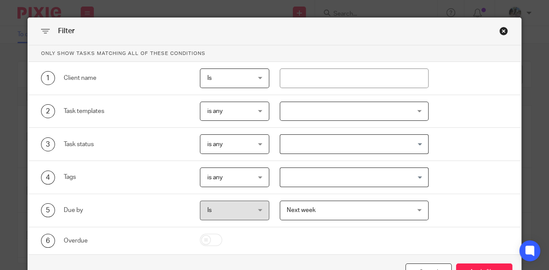
click at [466, 136] on div "3 Task status is any is any is any is none is_any Loading..." at bounding box center [269, 144] width 477 height 20
click at [374, 122] on div "2 Task templates is any is any is any is none is_any payro Payroll - Archived T…" at bounding box center [274, 111] width 493 height 33
click at [371, 111] on div at bounding box center [354, 112] width 149 height 20
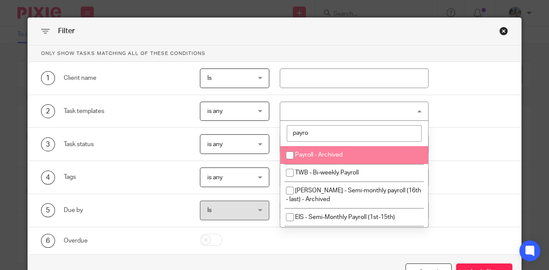
click at [333, 134] on input "payro" at bounding box center [354, 133] width 135 height 17
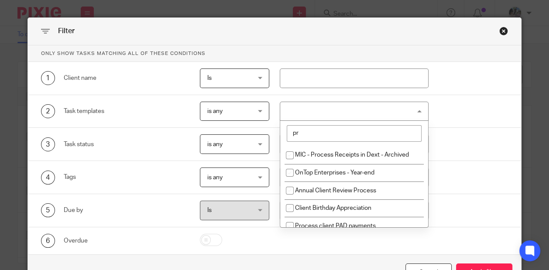
type input "p"
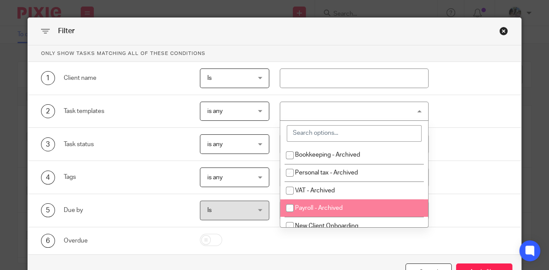
click at [501, 24] on div "Filter" at bounding box center [274, 31] width 493 height 27
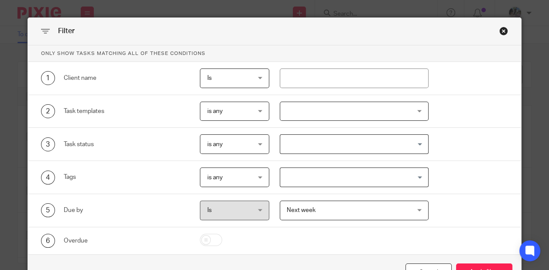
click at [501, 29] on div "Close this dialog window" at bounding box center [503, 31] width 9 height 9
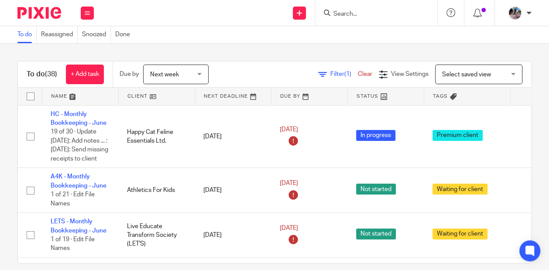
click at [341, 73] on span "Filter (1)" at bounding box center [343, 74] width 27 height 6
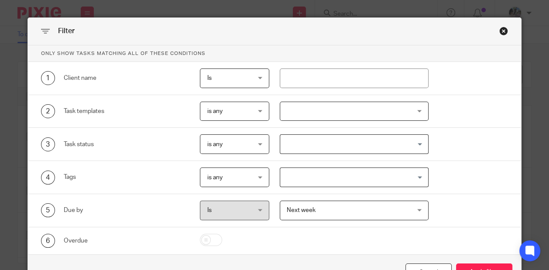
click at [509, 29] on div "Filter" at bounding box center [274, 31] width 493 height 27
click at [504, 30] on div "Close this dialog window" at bounding box center [503, 31] width 9 height 9
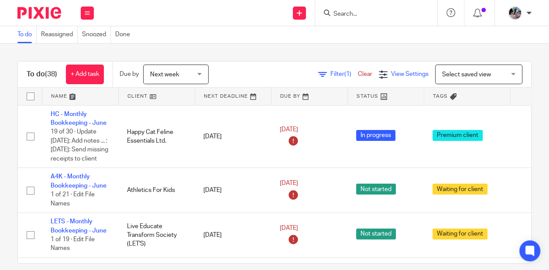
click at [409, 73] on span "View Settings" at bounding box center [410, 74] width 38 height 6
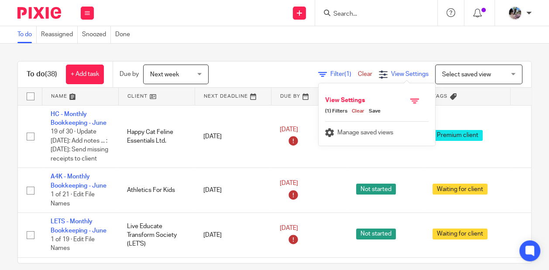
click at [383, 76] on icon at bounding box center [383, 74] width 9 height 9
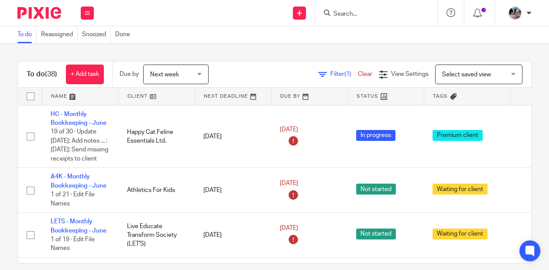
click at [340, 75] on span "Filter (1)" at bounding box center [343, 74] width 27 height 6
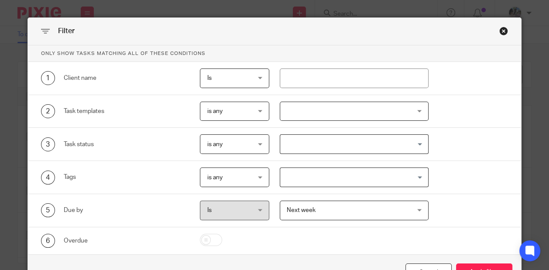
click at [250, 110] on span "is any" at bounding box center [231, 111] width 49 height 18
click at [304, 111] on div at bounding box center [354, 112] width 149 height 20
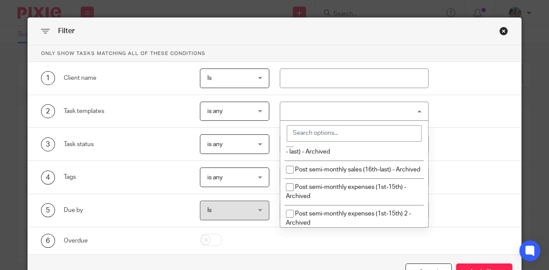
scroll to position [216, 0]
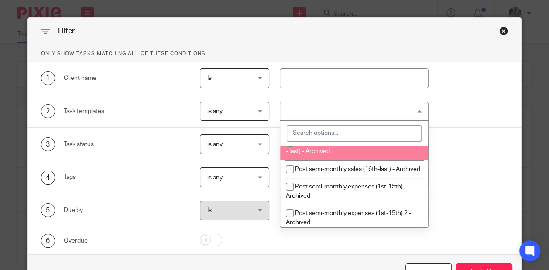
click at [316, 131] on input "search" at bounding box center [354, 133] width 135 height 17
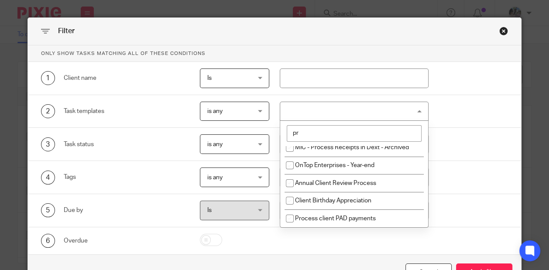
scroll to position [0, 0]
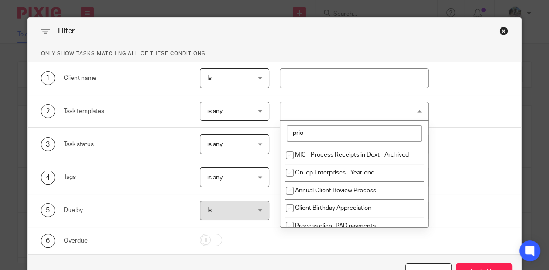
type input "prior"
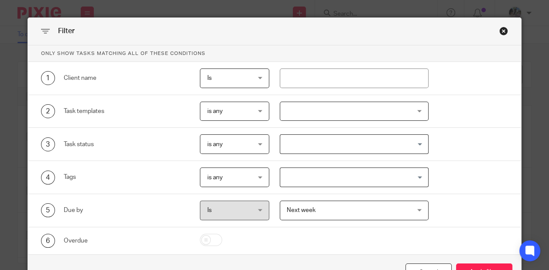
click at [465, 139] on div "3 Task status is any is any is any is none is_any Loading..." at bounding box center [269, 144] width 477 height 20
click at [393, 174] on input "Search for option" at bounding box center [352, 177] width 142 height 15
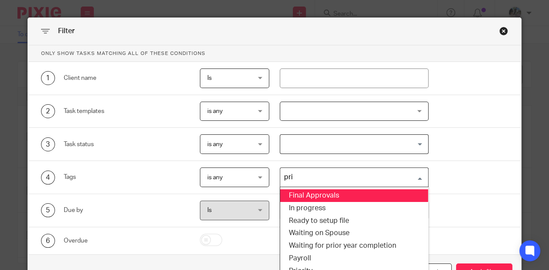
type input "prio"
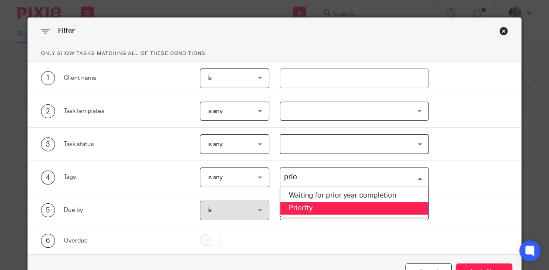
click at [326, 206] on li "Priority" at bounding box center [354, 208] width 148 height 13
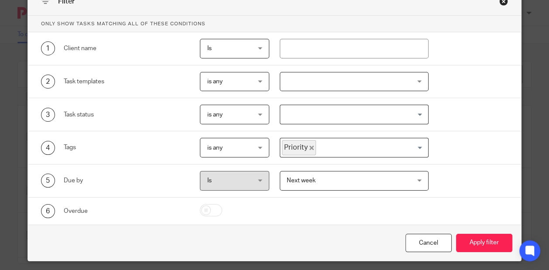
scroll to position [37, 0]
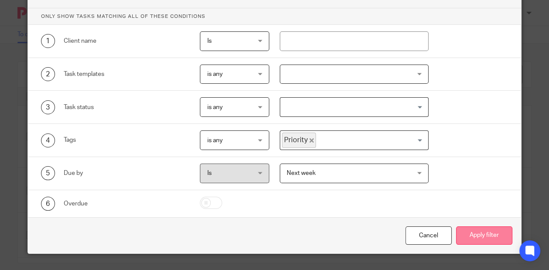
click at [477, 238] on button "Apply filter" at bounding box center [484, 236] width 56 height 19
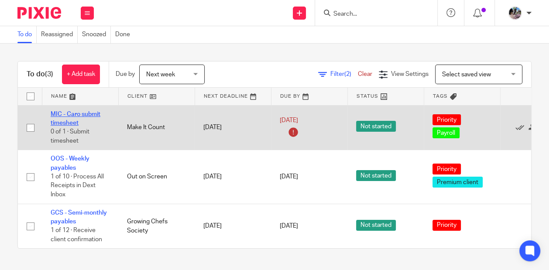
click at [64, 116] on link "MIC - Caro submit timesheet" at bounding box center [76, 118] width 50 height 15
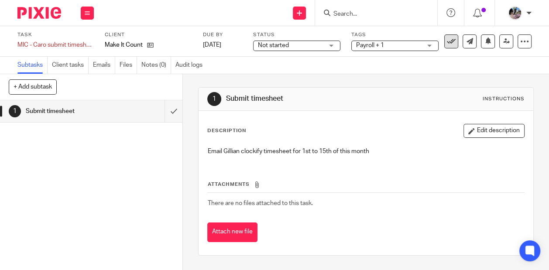
click at [445, 43] on button at bounding box center [451, 41] width 14 height 14
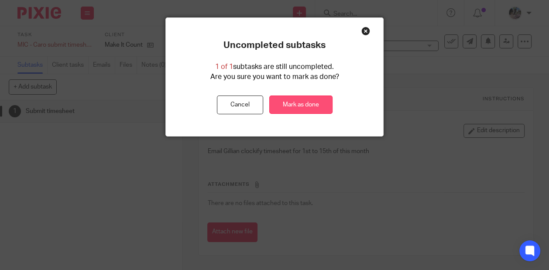
click at [296, 102] on link "Mark as done" at bounding box center [300, 105] width 63 height 19
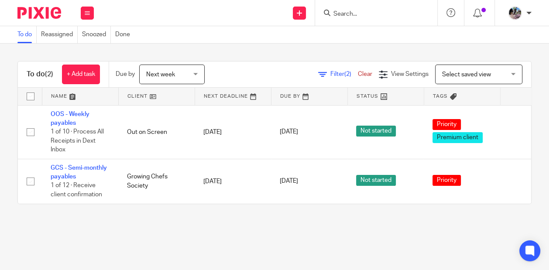
click at [336, 76] on span "Filter (2)" at bounding box center [343, 74] width 27 height 6
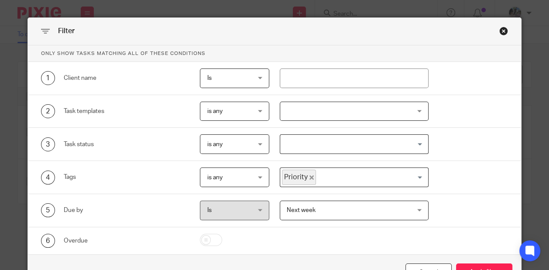
click at [309, 175] on icon "Deselect Priority" at bounding box center [311, 177] width 4 height 4
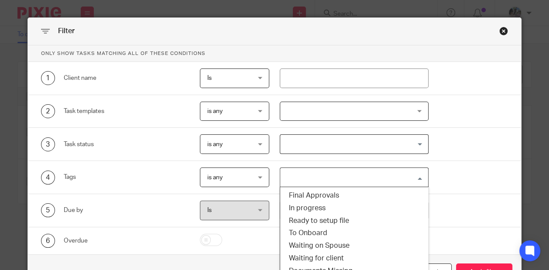
click at [414, 177] on input "Search for option" at bounding box center [352, 177] width 142 height 15
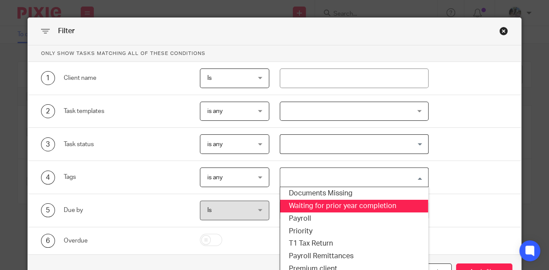
scroll to position [91, 0]
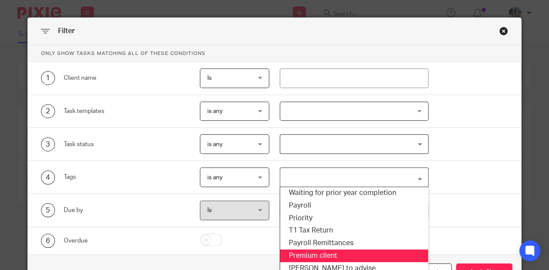
click at [335, 258] on li "Premium client" at bounding box center [354, 256] width 148 height 13
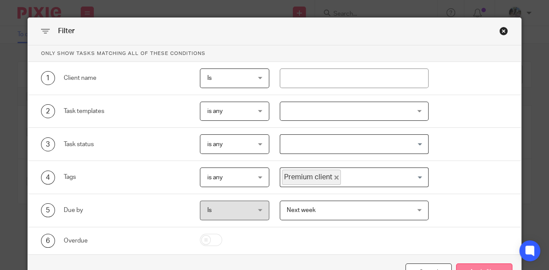
click at [481, 266] on button "Apply filter" at bounding box center [484, 273] width 56 height 19
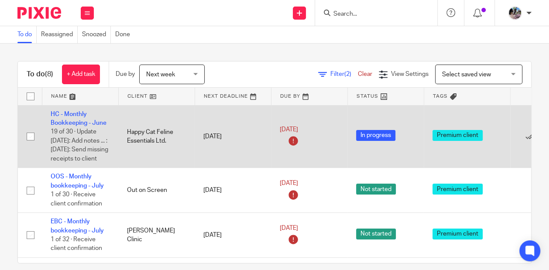
scroll to position [0, 55]
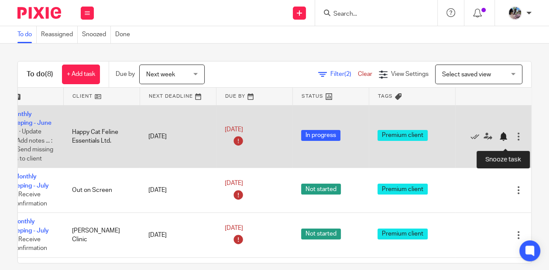
click at [500, 141] on div at bounding box center [503, 136] width 9 height 9
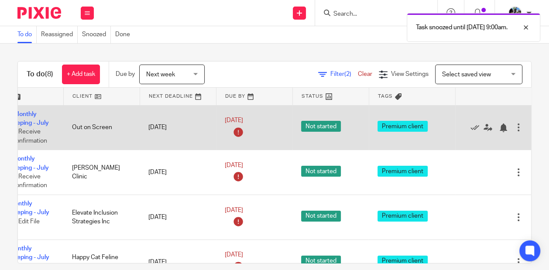
scroll to position [0, 0]
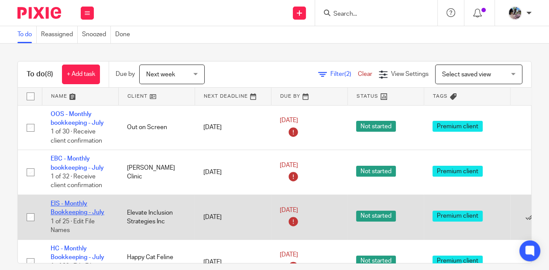
click at [74, 208] on link "EIS - Monthly Bookkeeping - July" at bounding box center [78, 208] width 54 height 15
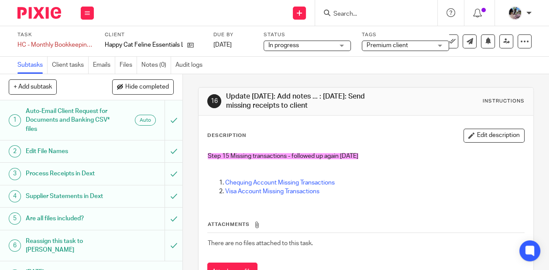
click at [281, 179] on p "Chequing Account Missing Transactions" at bounding box center [374, 183] width 299 height 9
click at [281, 183] on link "Chequing Account Missing Transactions" at bounding box center [280, 183] width 110 height 6
click at [266, 193] on link "Visa Account Missing Transactions" at bounding box center [272, 192] width 94 height 6
click at [279, 180] on link "Chequing Account Missing Transactions" at bounding box center [280, 183] width 110 height 6
click at [409, 47] on span "Premium client" at bounding box center [399, 45] width 65 height 9
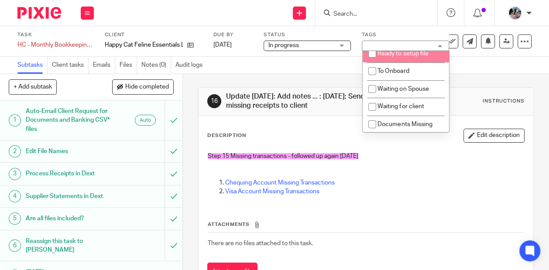
scroll to position [57, 0]
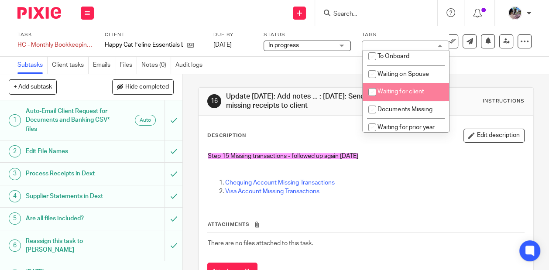
click at [396, 92] on span "Waiting for client" at bounding box center [401, 92] width 46 height 6
checkbox input "true"
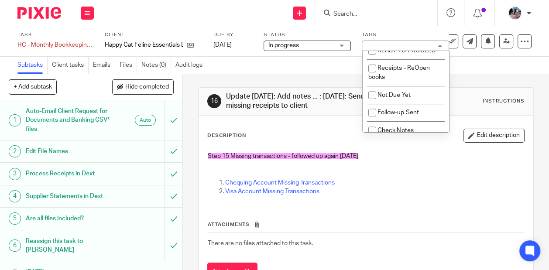
scroll to position [282, 0]
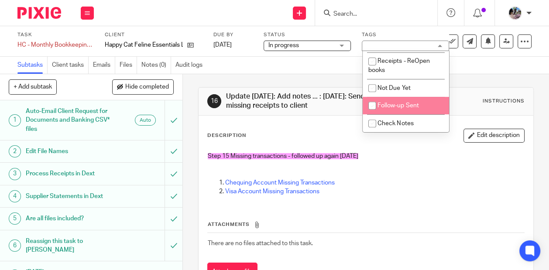
click at [393, 106] on span "Follow-up Sent" at bounding box center [398, 106] width 41 height 6
checkbox input "true"
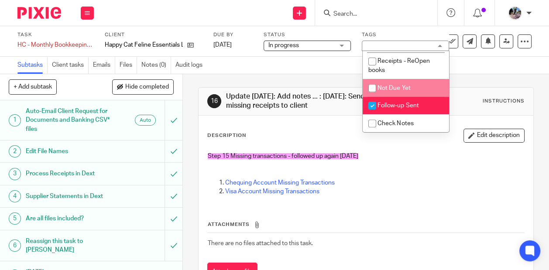
click at [316, 64] on div "Subtasks Client tasks Emails Files Notes (0) Audit logs" at bounding box center [274, 65] width 549 height 17
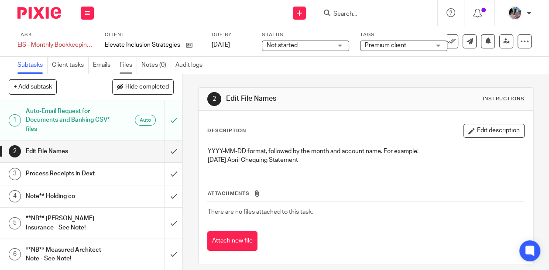
click at [124, 69] on link "Files" at bounding box center [128, 65] width 17 height 17
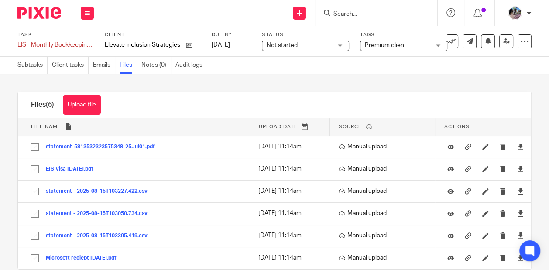
scroll to position [15, 0]
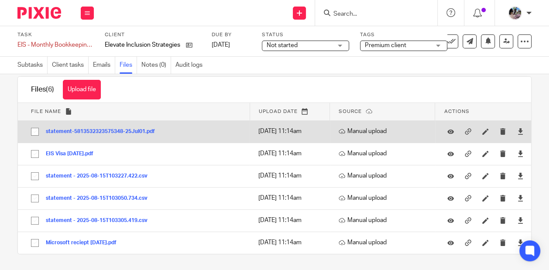
click at [134, 132] on button "statement-5813532323575348-25Jul01.pdf" at bounding box center [104, 132] width 116 height 6
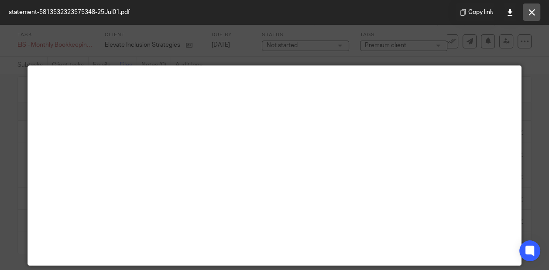
click at [533, 13] on icon at bounding box center [532, 12] width 7 height 7
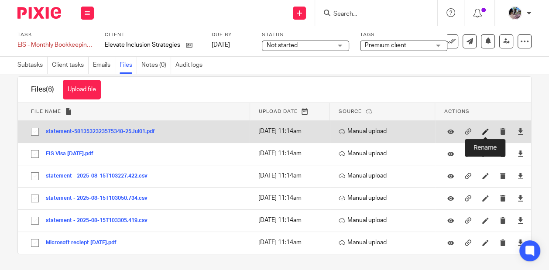
click at [483, 130] on icon at bounding box center [485, 131] width 7 height 7
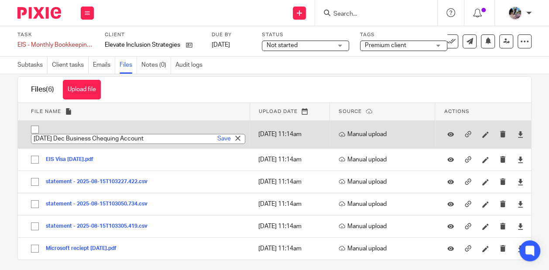
click at [91, 138] on input "2023-12-31 Dec Business Chequing Account" at bounding box center [138, 139] width 214 height 10
click at [76, 137] on input "2023-12-31 July Business Chequing Account" at bounding box center [138, 139] width 214 height 10
click at [65, 136] on input "2023-07-31 July Business Chequing Account" at bounding box center [138, 139] width 214 height 10
type input "2025-07-31 July Business Chequing Account"
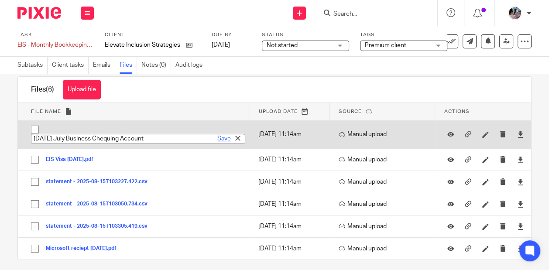
click at [219, 140] on link "Save" at bounding box center [224, 138] width 14 height 9
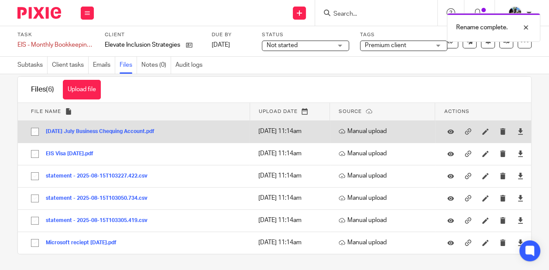
click at [92, 132] on button "2025-07-31 July Business Chequing Account.pdf" at bounding box center [103, 132] width 115 height 6
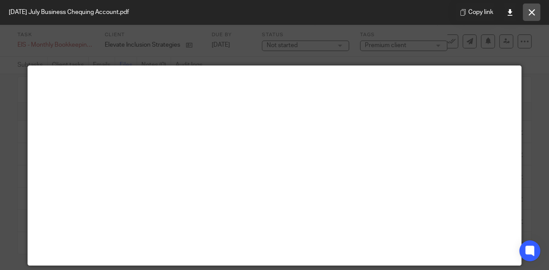
click at [534, 8] on button at bounding box center [531, 11] width 17 height 17
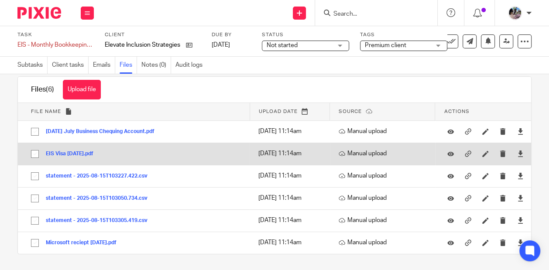
click at [82, 153] on button "EIS Visa July 2025.pdf" at bounding box center [73, 154] width 54 height 6
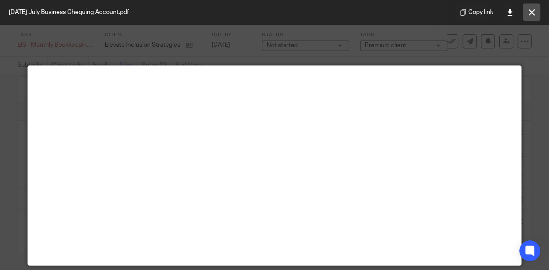
click at [529, 9] on icon at bounding box center [532, 12] width 7 height 7
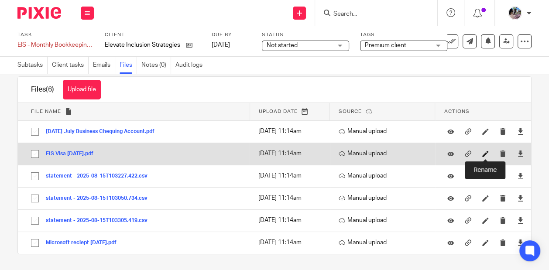
click at [486, 151] on icon at bounding box center [485, 154] width 7 height 7
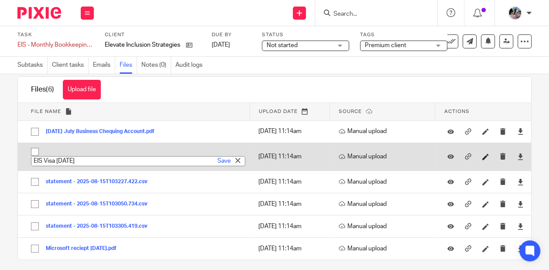
paste input "2023-01-04 Dec Business Visa *790"
click at [74, 161] on input "2023-01-04 Dec Business Visa *7905" at bounding box center [138, 161] width 214 height 10
click at [93, 159] on input "2025-08-04 Dec Business Visa *7905" at bounding box center [138, 161] width 214 height 10
type input "2025-08-04 July Business Visa *7905"
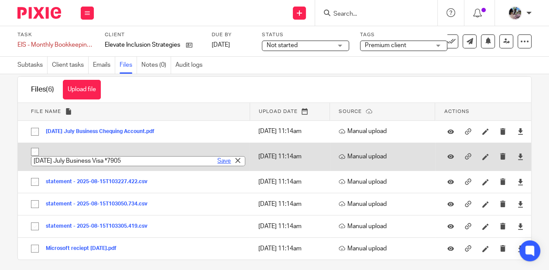
click at [223, 158] on link "Save" at bounding box center [224, 161] width 14 height 9
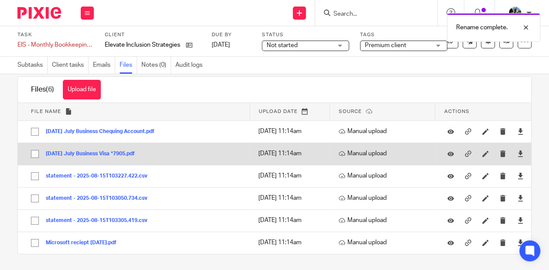
click at [74, 155] on button "2025-08-04 July Business Visa *7905.pdf" at bounding box center [94, 154] width 96 height 6
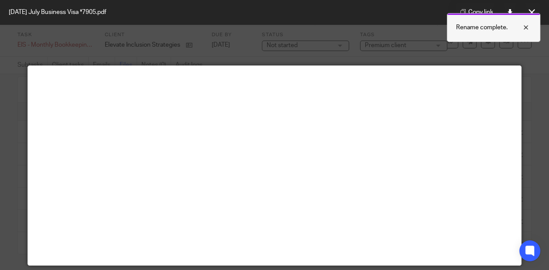
click at [527, 24] on div at bounding box center [520, 27] width 24 height 10
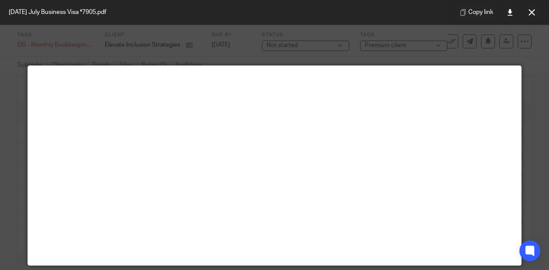
click at [531, 14] on icon at bounding box center [532, 12] width 7 height 7
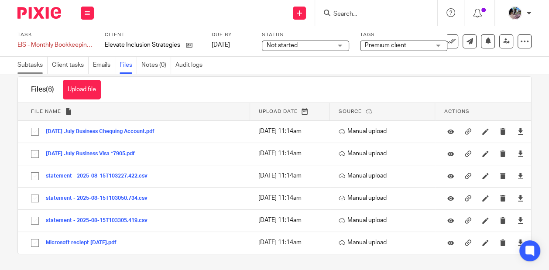
click at [30, 64] on link "Subtasks" at bounding box center [32, 65] width 30 height 17
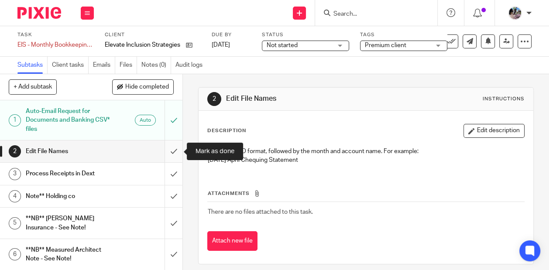
click at [172, 151] on input "submit" at bounding box center [91, 152] width 182 height 22
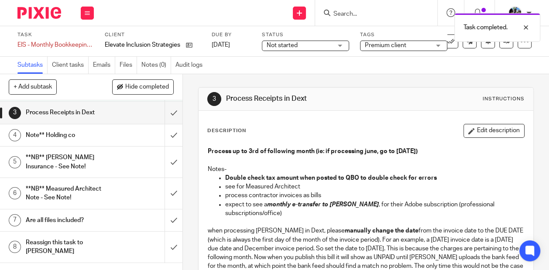
scroll to position [58, 0]
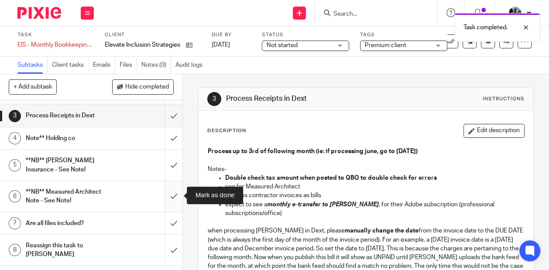
click at [172, 198] on input "submit" at bounding box center [91, 196] width 182 height 31
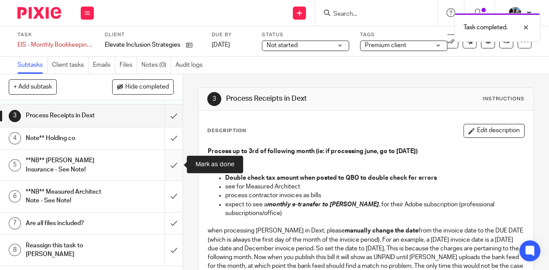
click at [172, 166] on input "submit" at bounding box center [91, 165] width 182 height 31
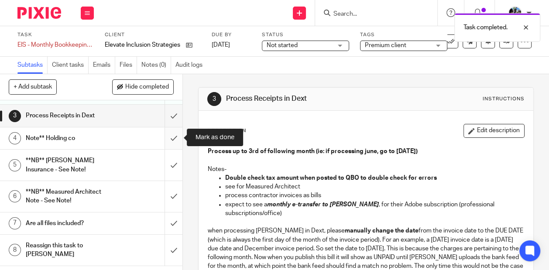
click at [172, 137] on input "submit" at bounding box center [91, 138] width 182 height 22
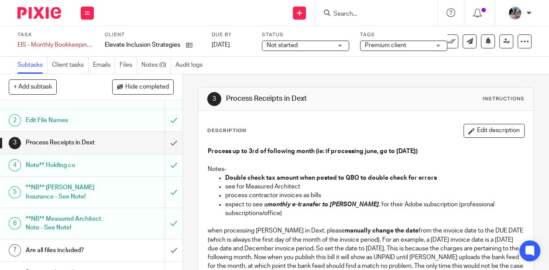
scroll to position [36, 0]
